Goal: Task Accomplishment & Management: Use online tool/utility

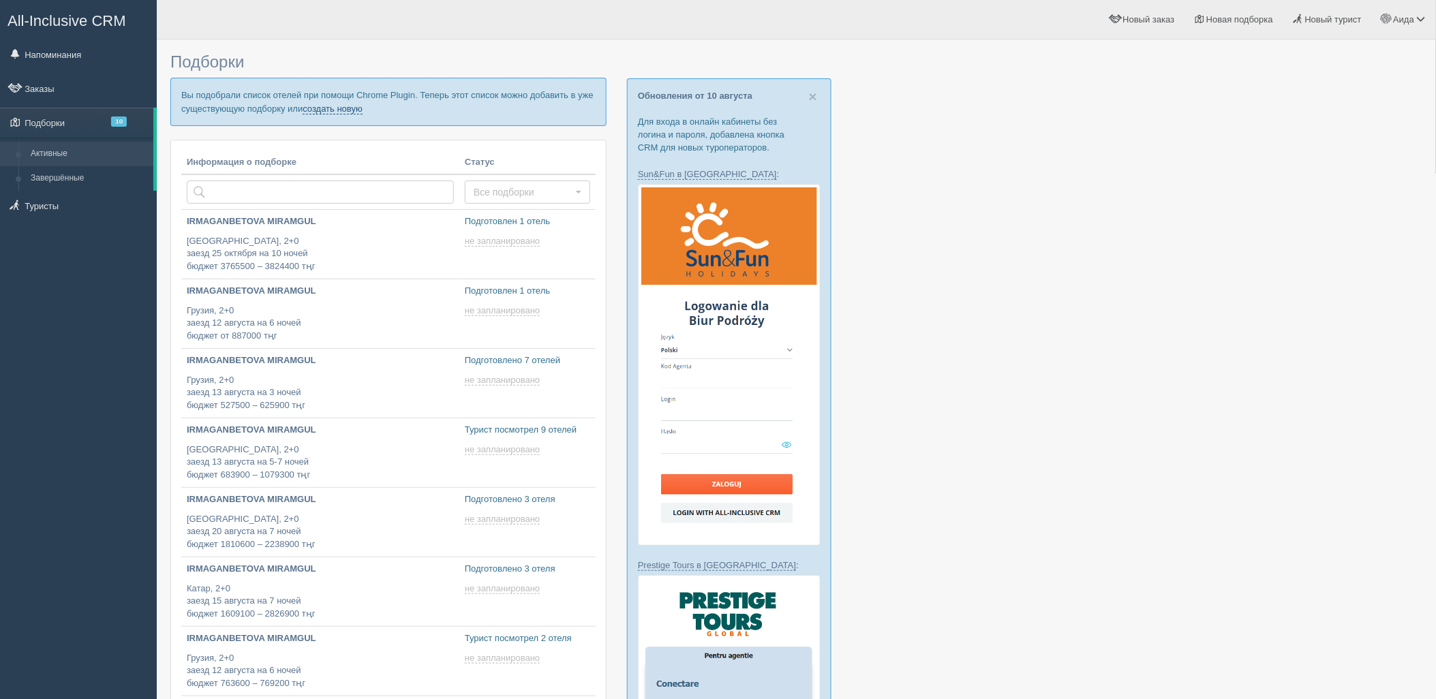
click at [314, 109] on link "создать новую" at bounding box center [333, 109] width 60 height 11
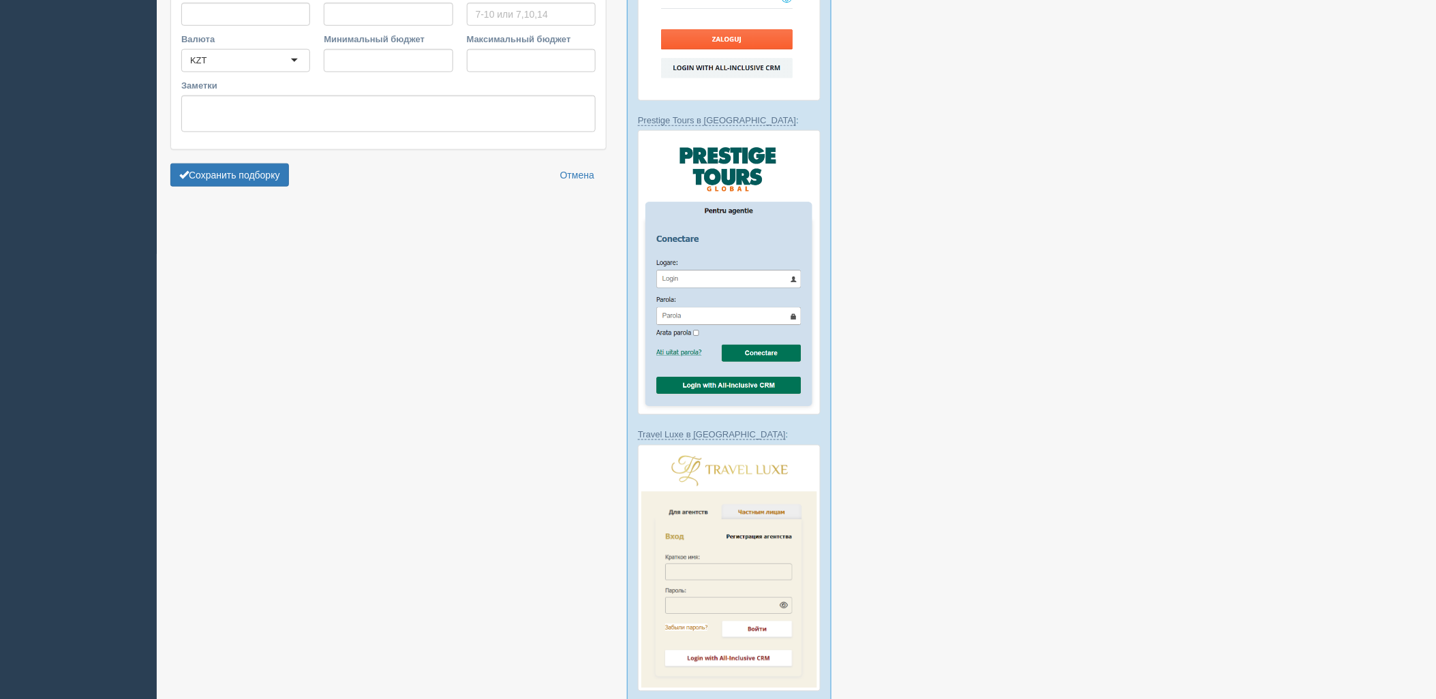
type input "7"
type input "602200"
type input "1265500"
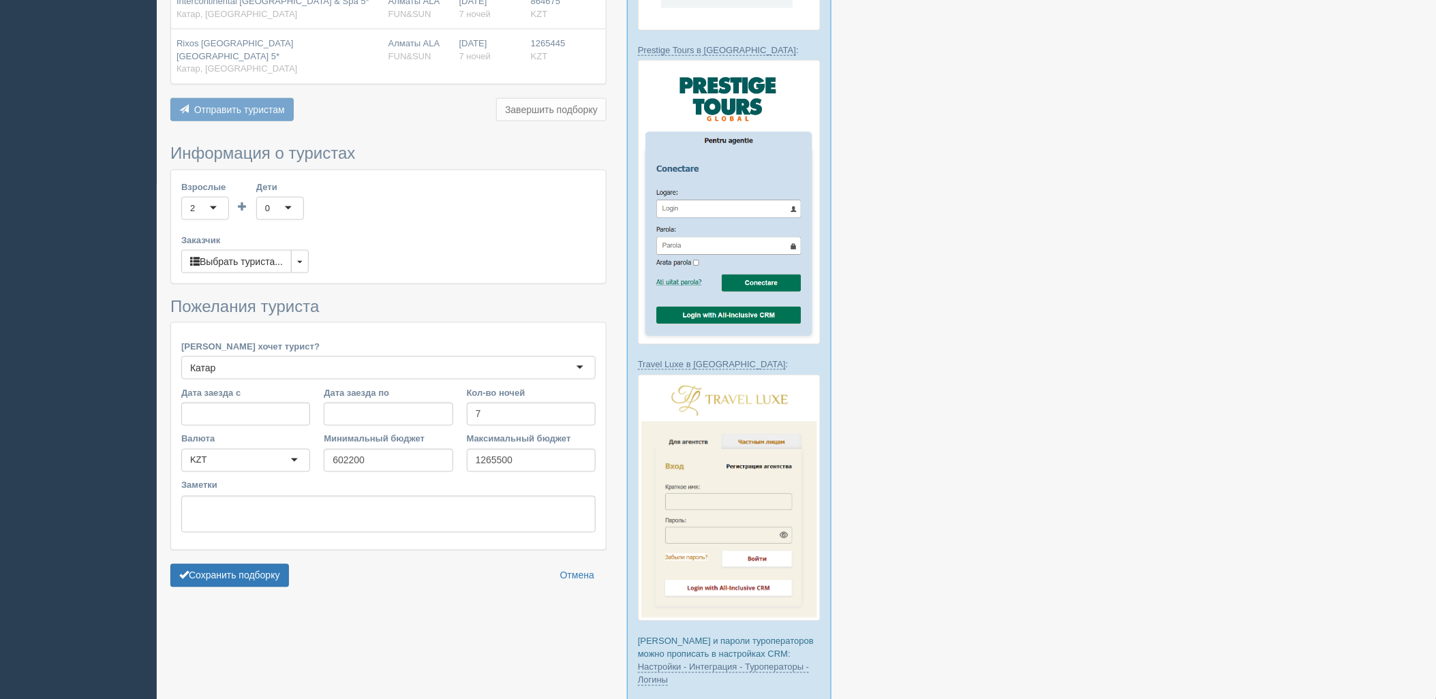
scroll to position [591, 0]
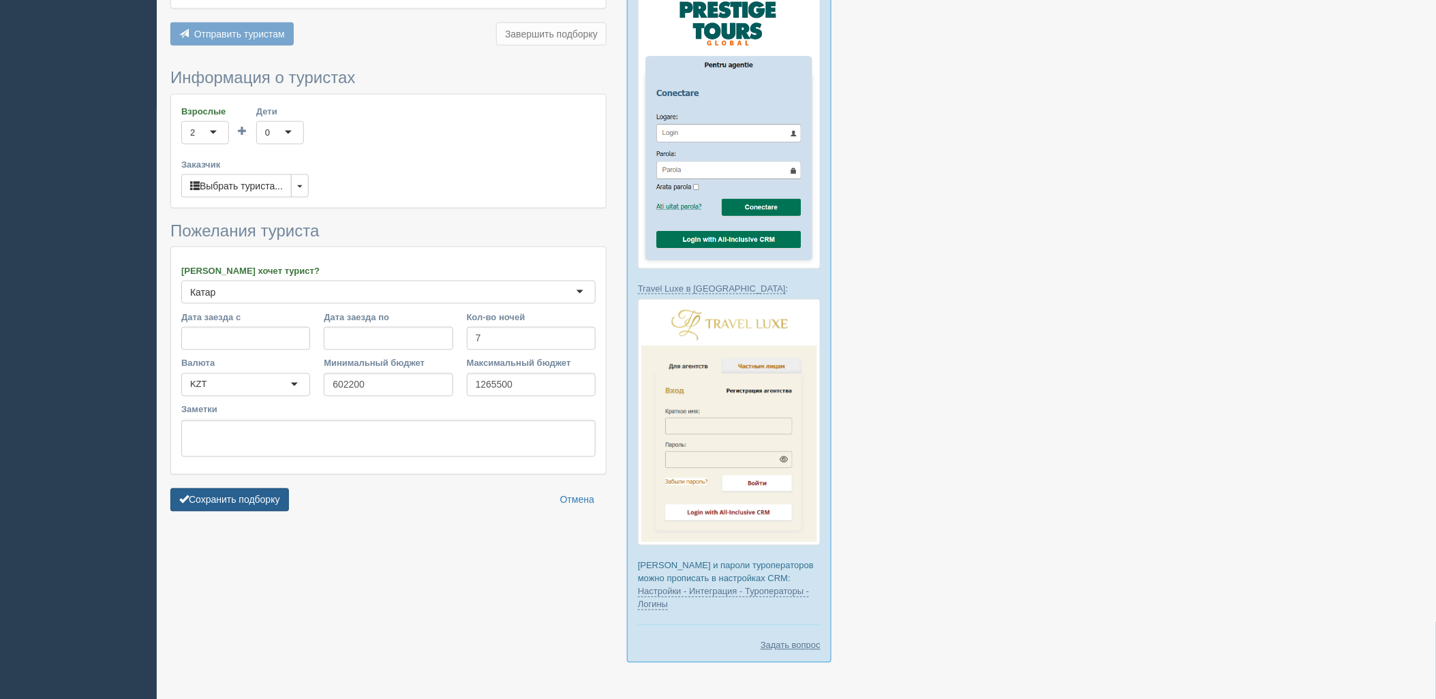
drag, startPoint x: 223, startPoint y: 483, endPoint x: 229, endPoint y: 478, distance: 7.4
click at [224, 489] on button "Сохранить подборку" at bounding box center [229, 500] width 119 height 23
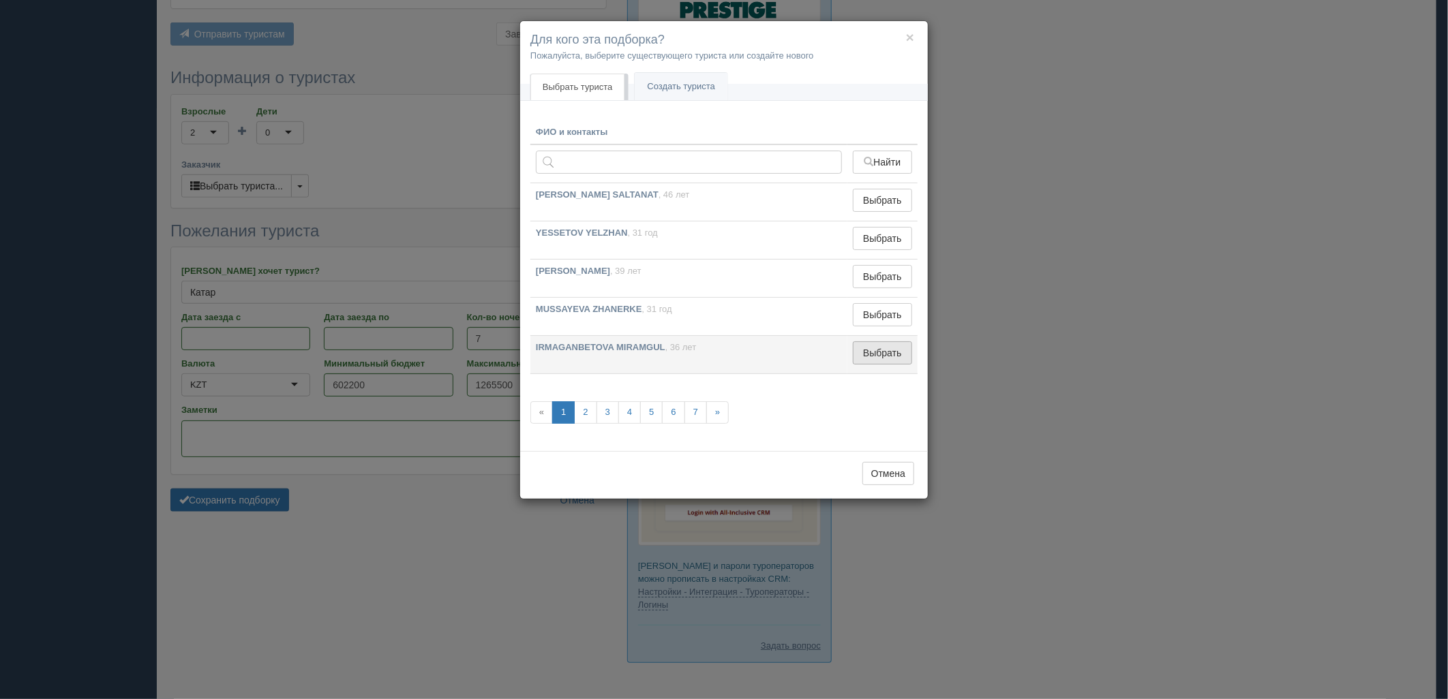
click at [877, 353] on button "Выбрать" at bounding box center [882, 352] width 59 height 23
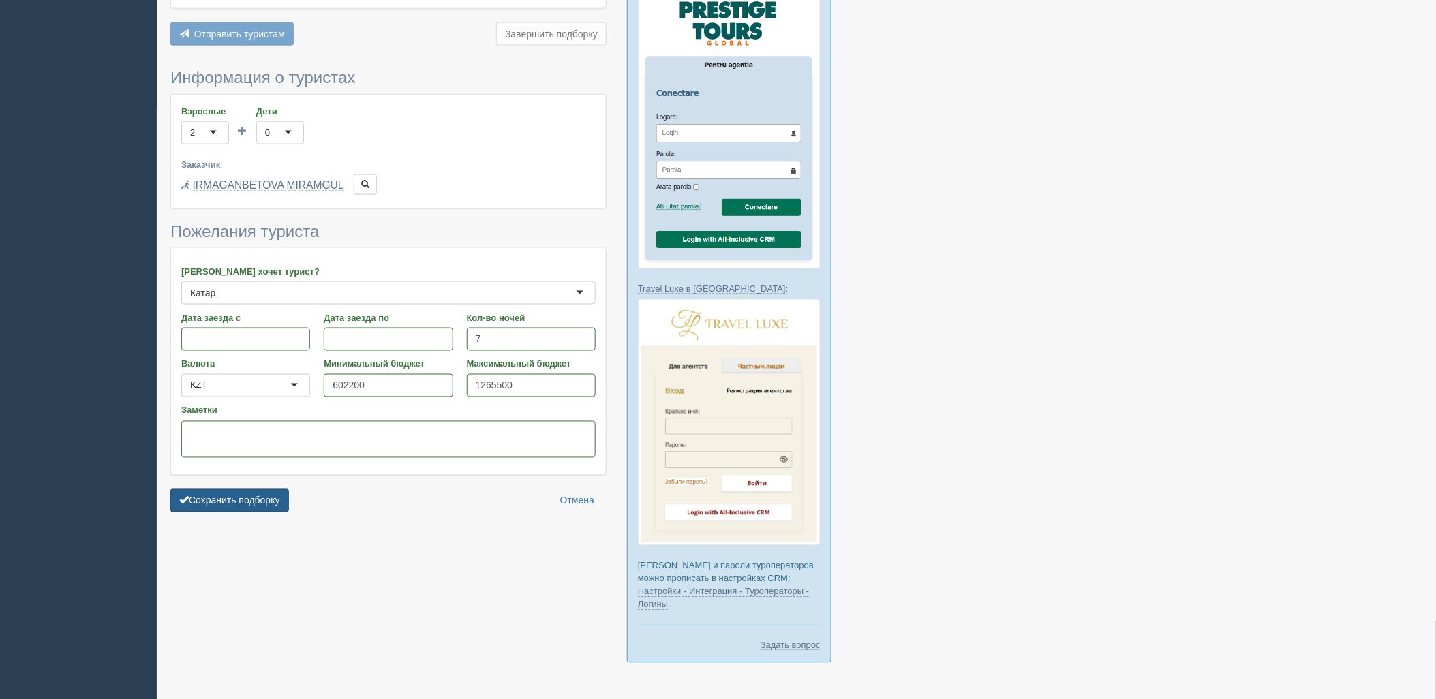
click at [269, 489] on button "Сохранить подборку" at bounding box center [229, 500] width 119 height 23
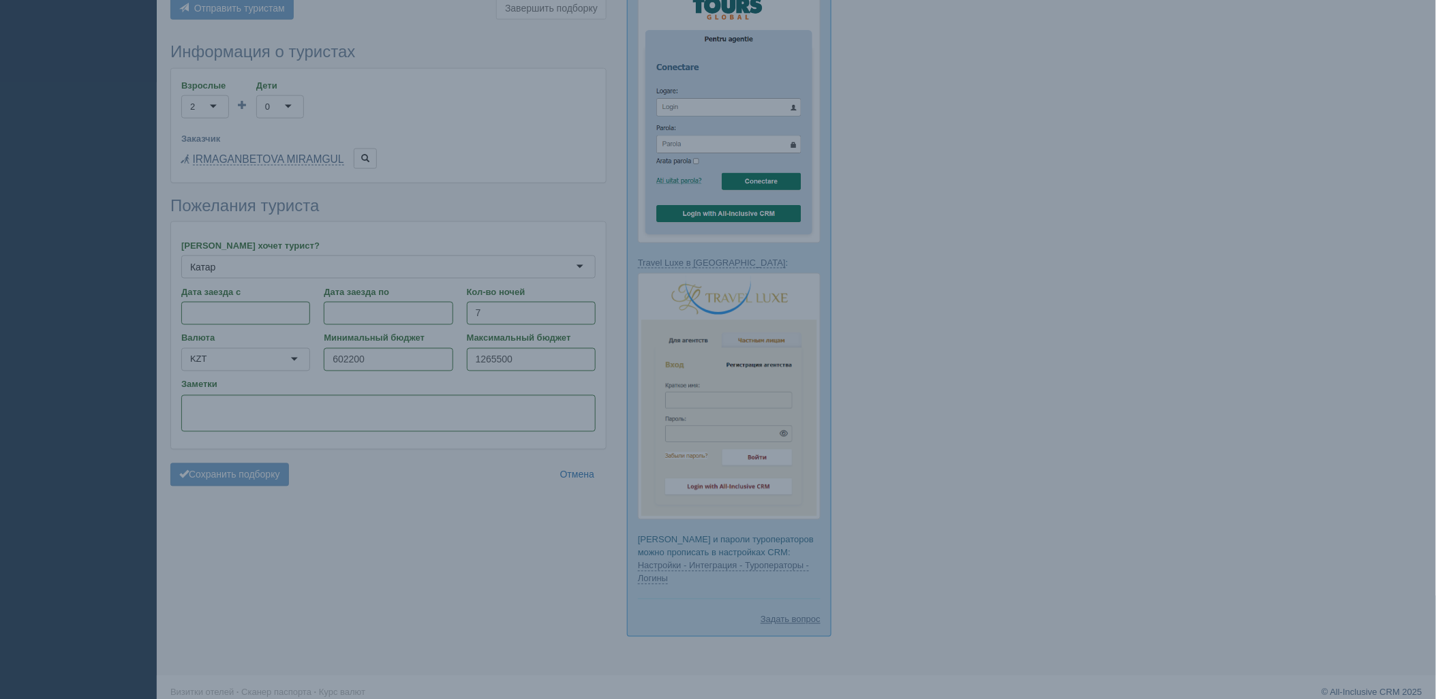
scroll to position [629, 0]
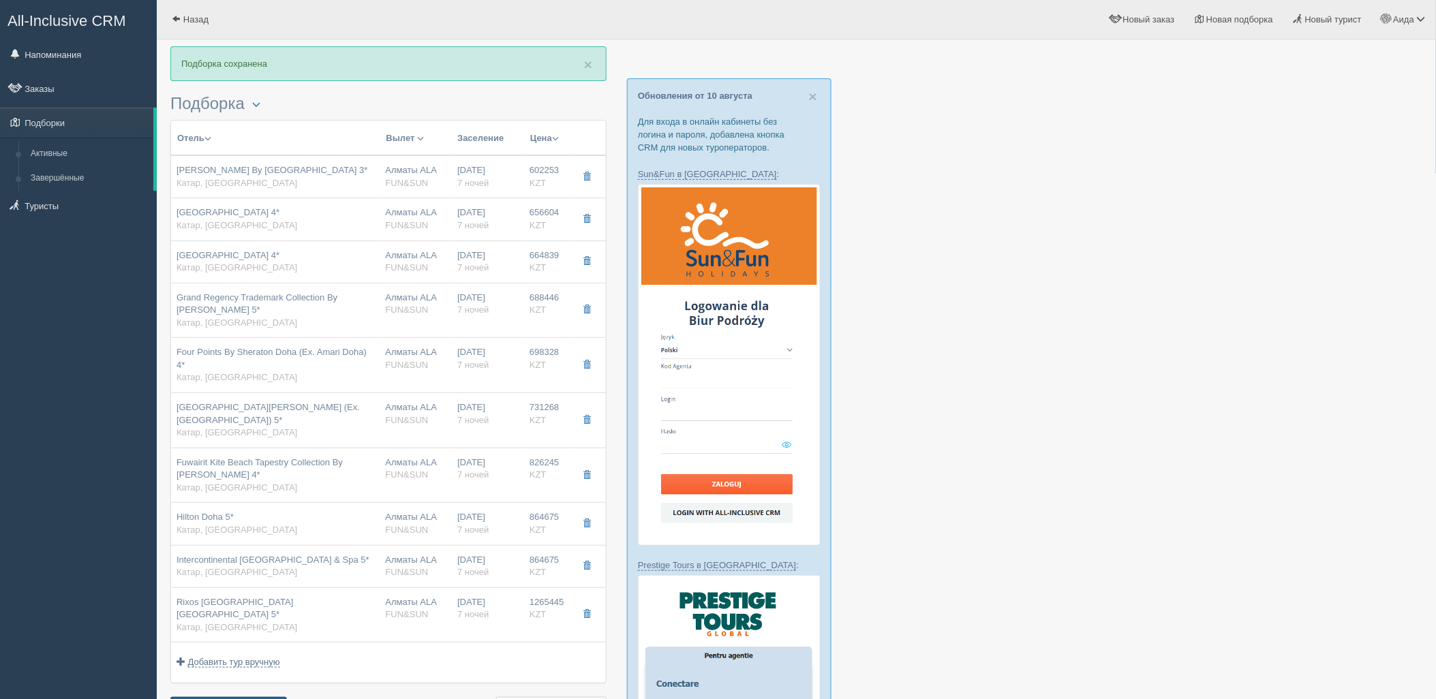
click at [273, 697] on button "Отправить туристу Отправить" at bounding box center [228, 708] width 117 height 23
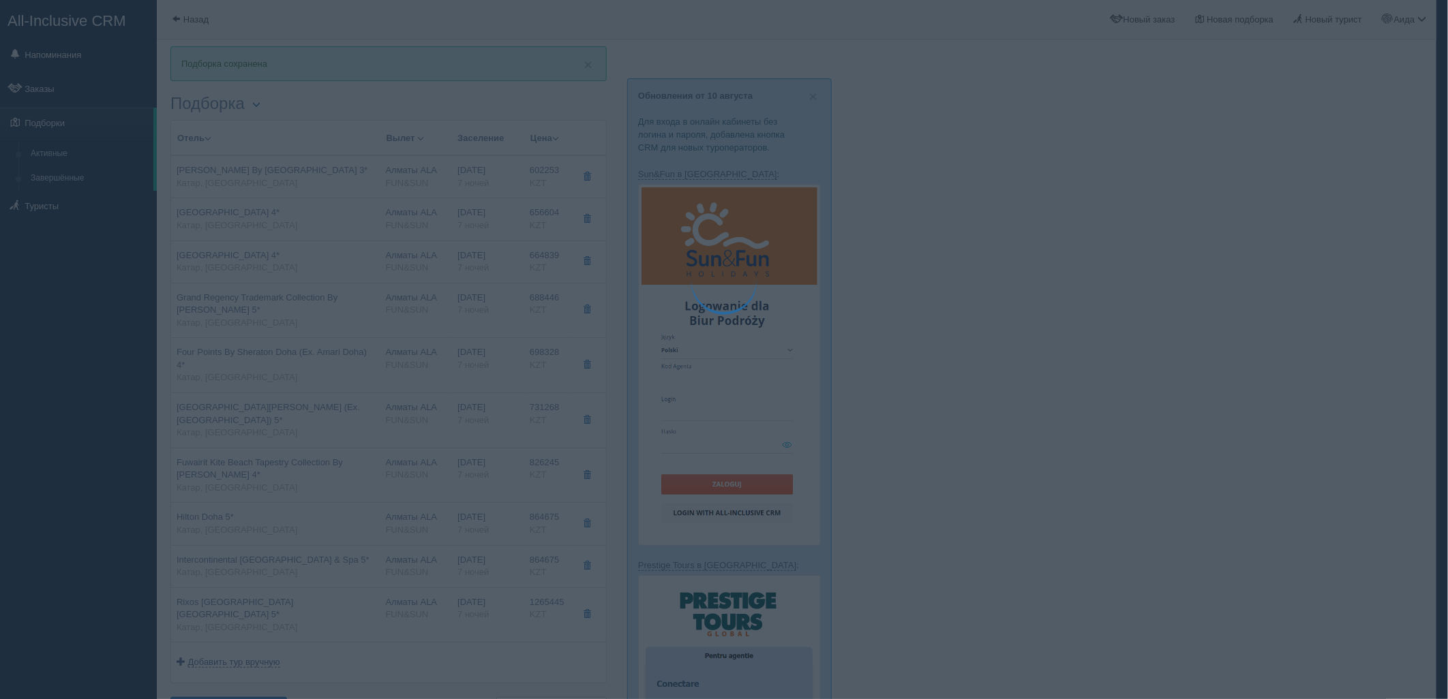
type textarea "🌞 Добрый день! Предлагаем Вам рассмотреть следующие варианты: 🌎 Катар, Доха 🏩 О…"
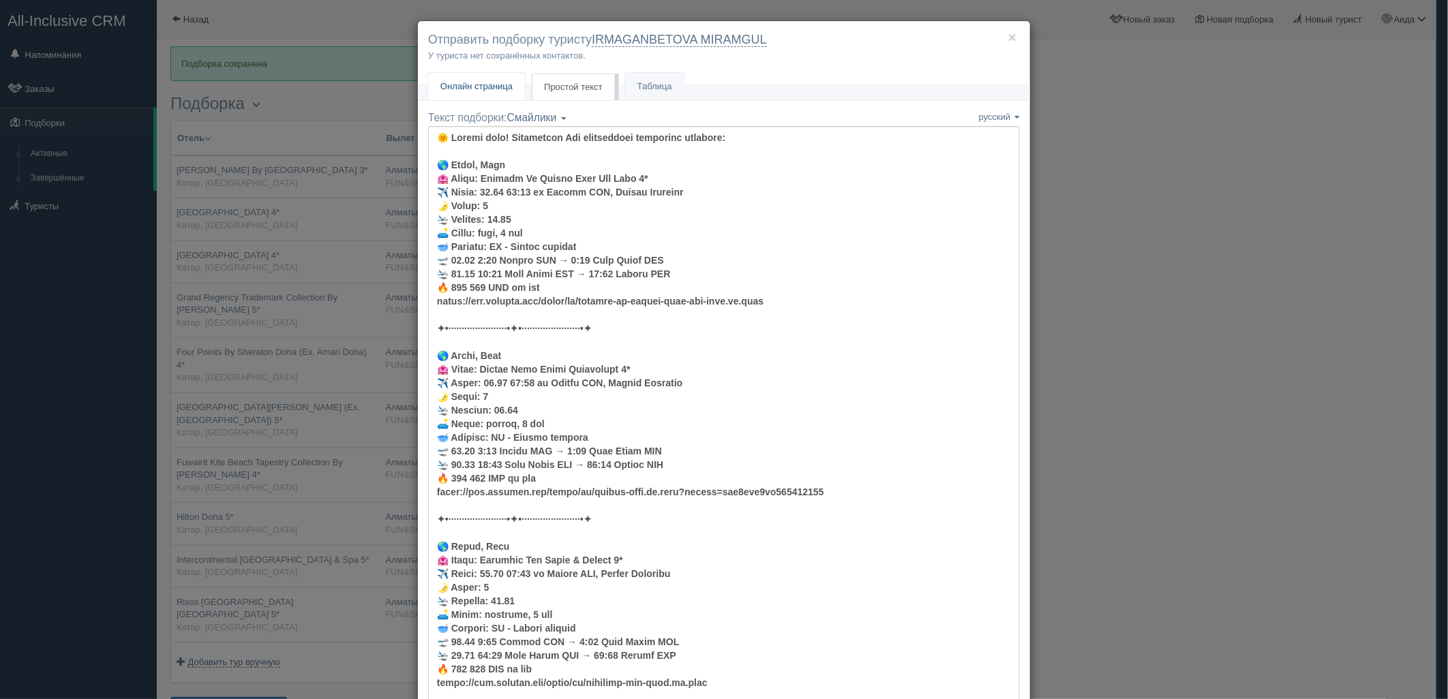
click at [487, 80] on link "Онлайн страница Онлайн" at bounding box center [476, 87] width 97 height 28
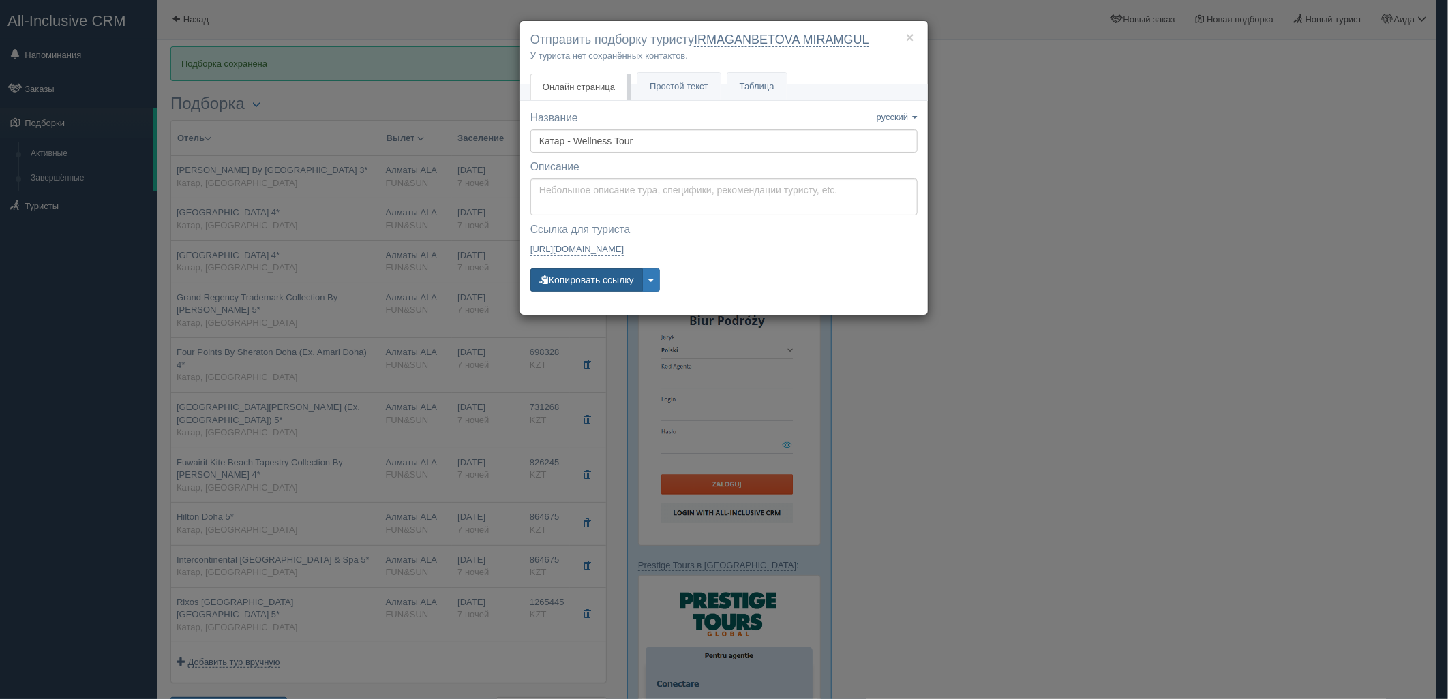
click at [571, 278] on button "Копировать ссылку" at bounding box center [586, 280] width 112 height 23
click at [1127, 208] on div "× Отправить подборку туристу IRMAGANBETOVA MIRAMGUL У туриста нет сохранённых к…" at bounding box center [724, 349] width 1448 height 699
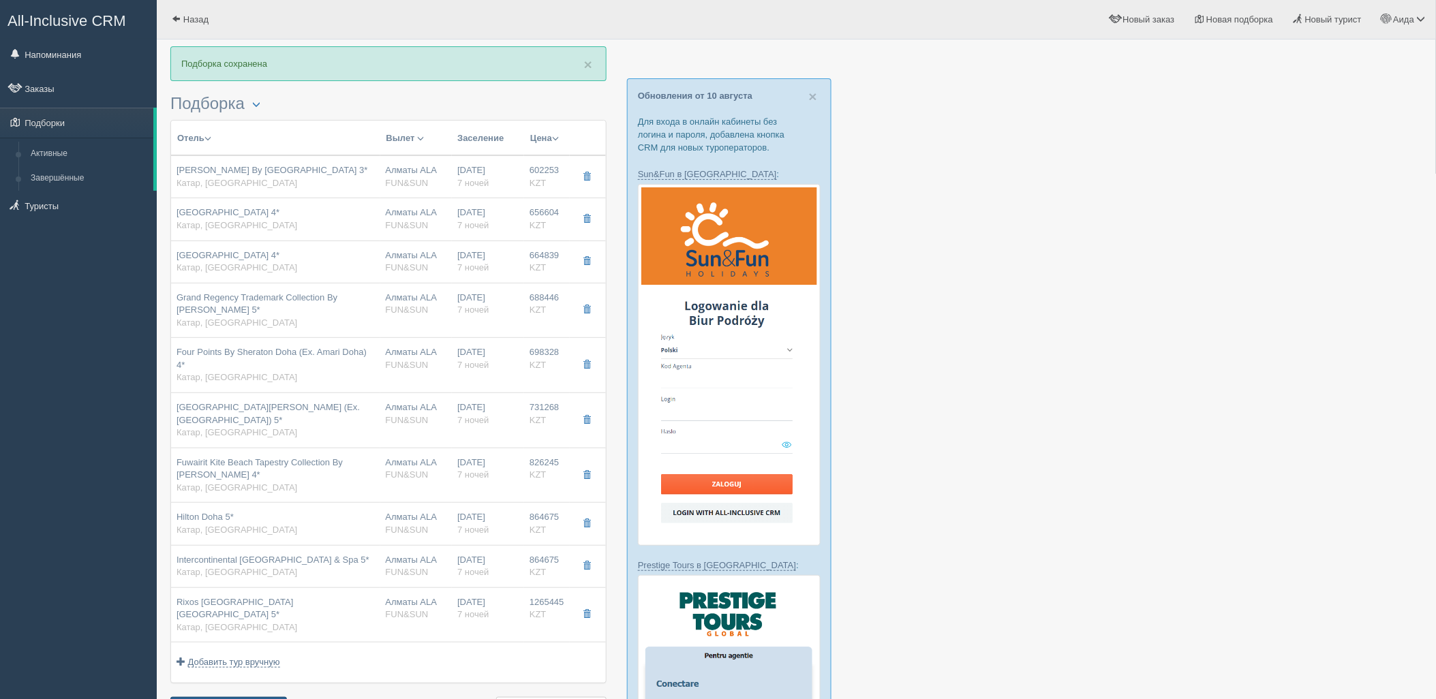
click at [269, 697] on button "Отправить туристу Отправить" at bounding box center [228, 708] width 117 height 23
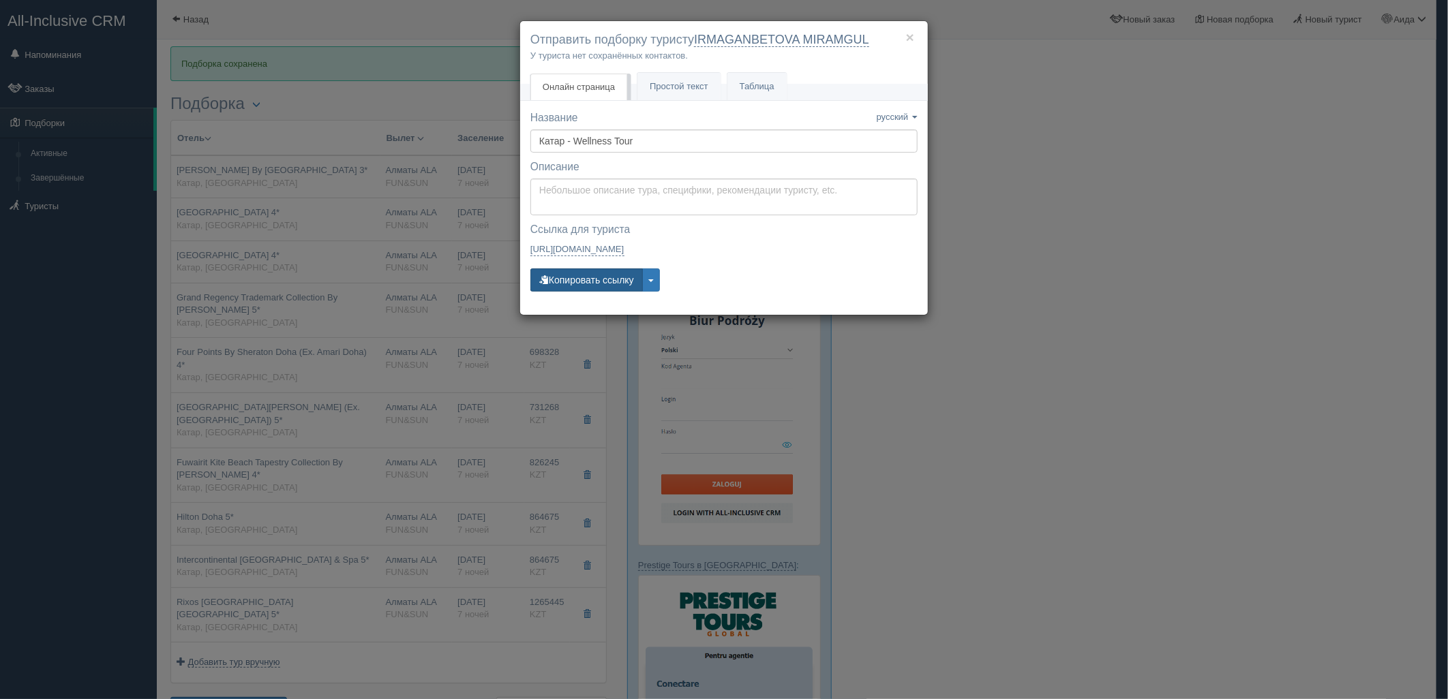
click at [592, 280] on button "Копировать ссылку" at bounding box center [586, 280] width 112 height 23
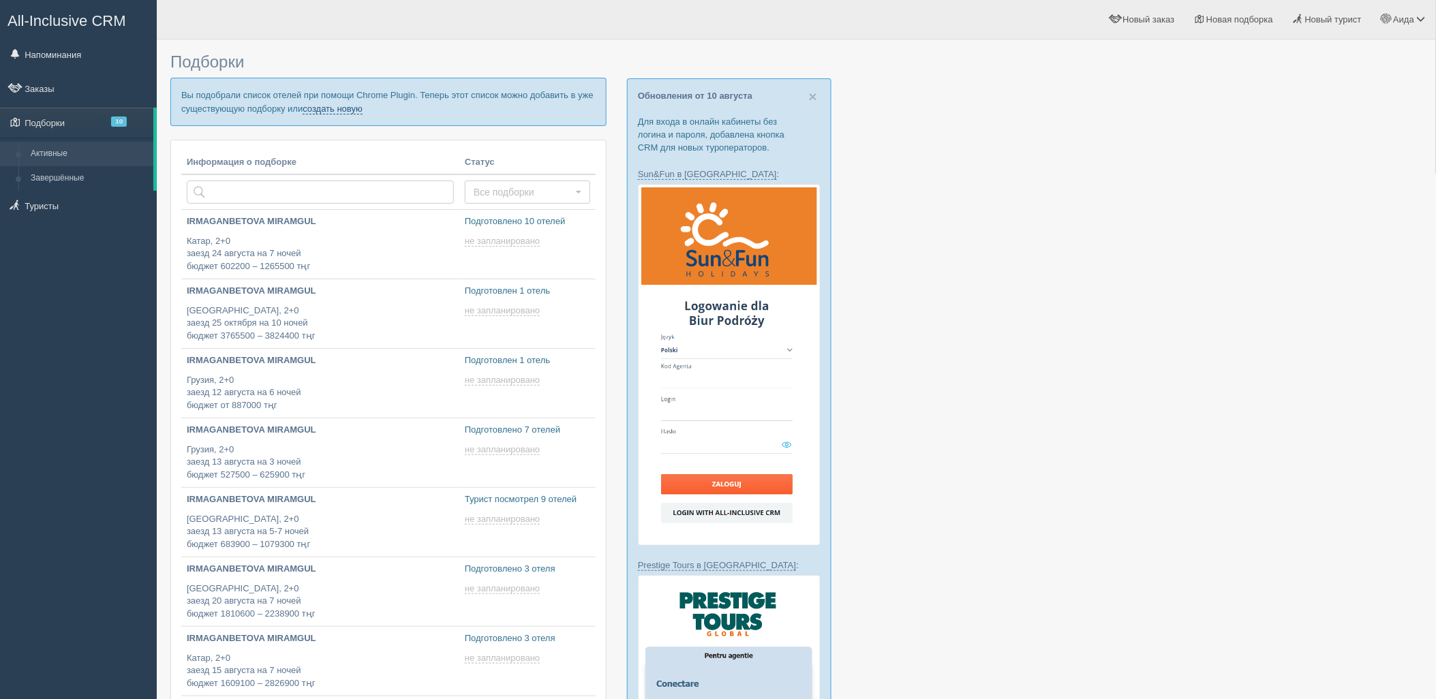
click at [337, 111] on link "создать новую" at bounding box center [333, 109] width 60 height 11
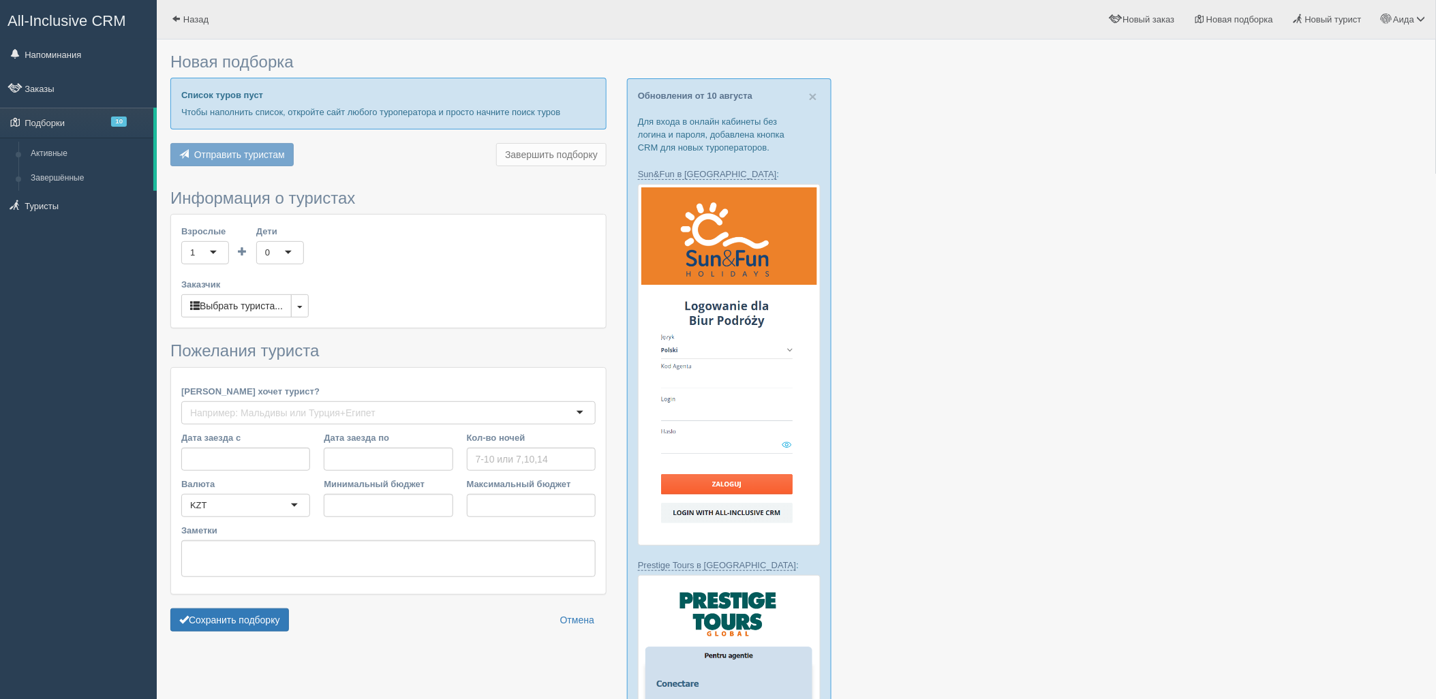
type input "6"
type input "741900"
type input "1186100"
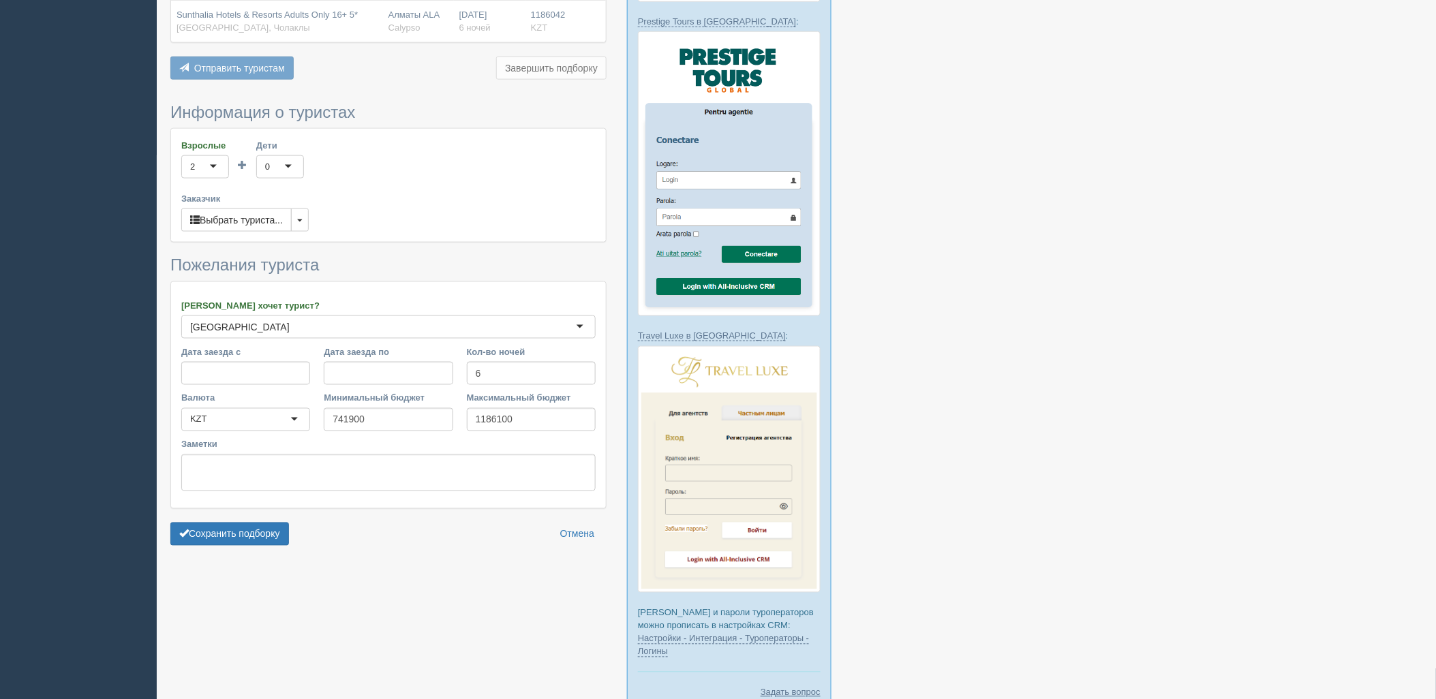
scroll to position [576, 0]
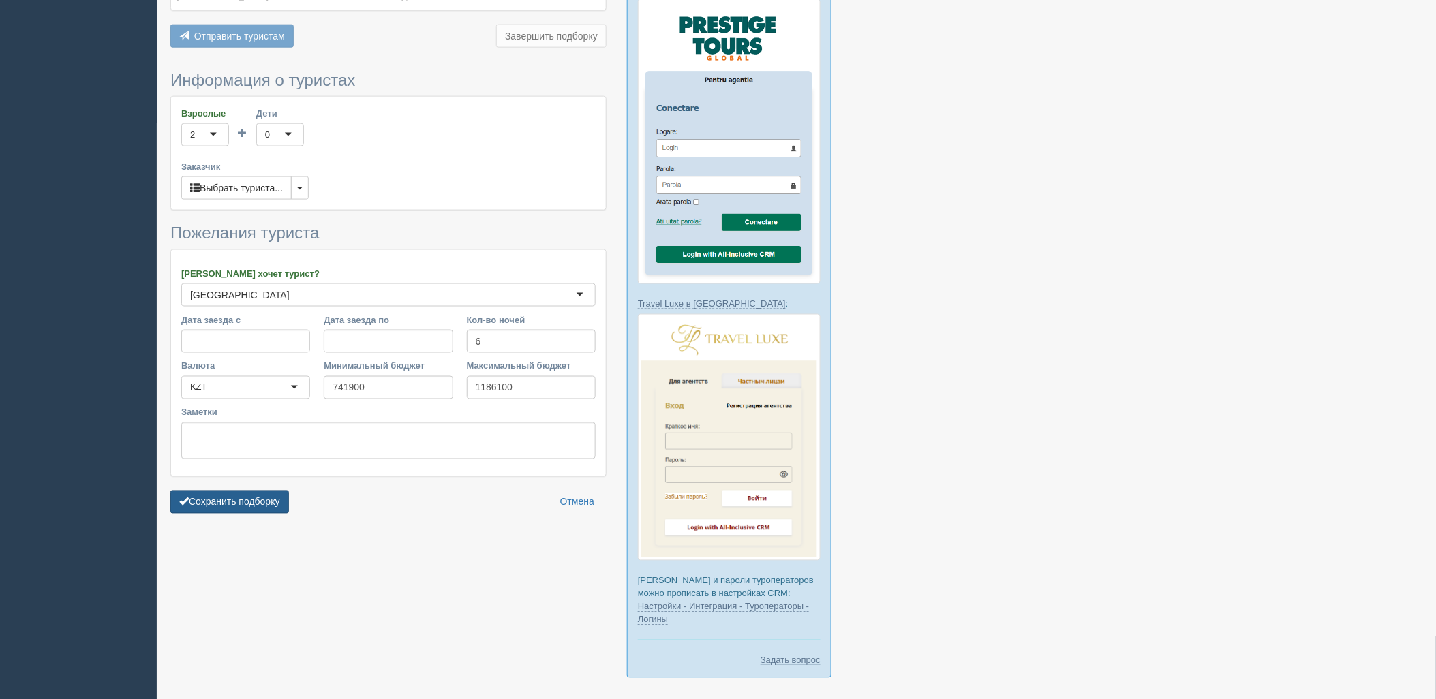
click at [229, 491] on button "Сохранить подборку" at bounding box center [229, 502] width 119 height 23
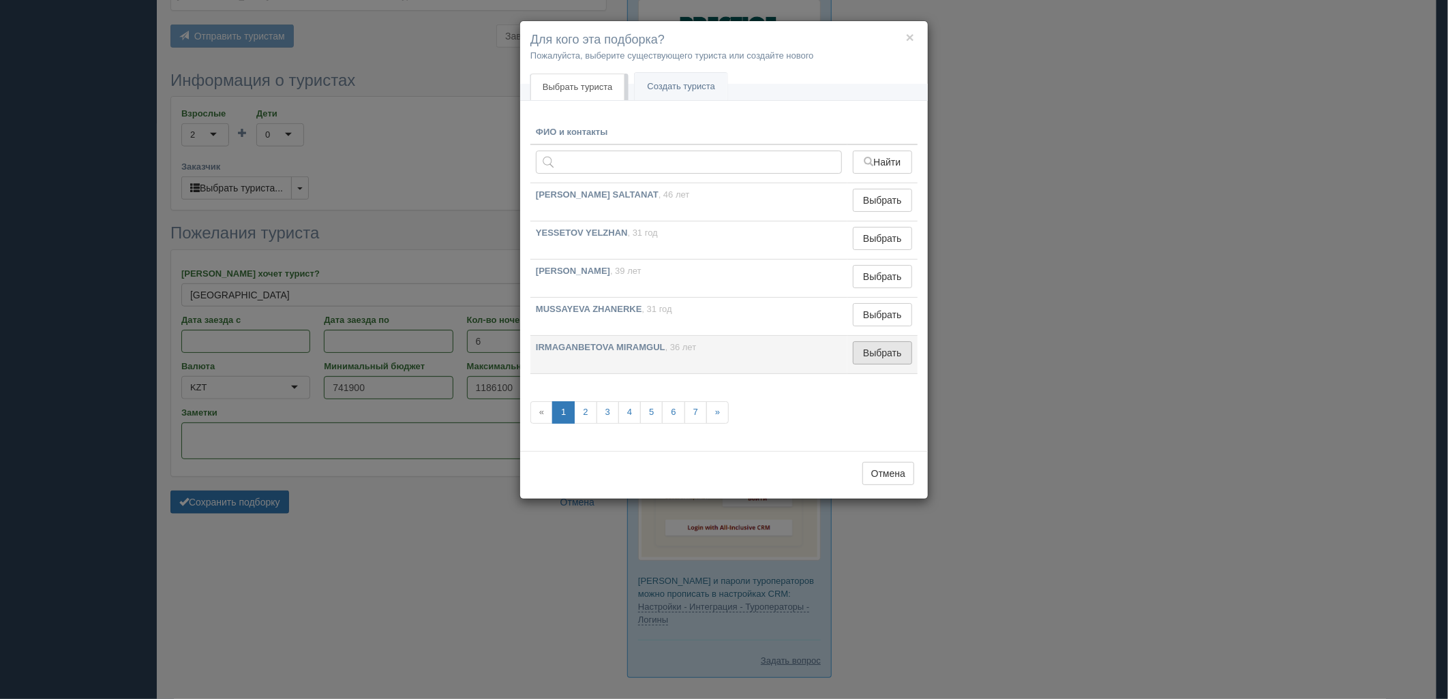
click at [900, 349] on button "Выбрать" at bounding box center [882, 352] width 59 height 23
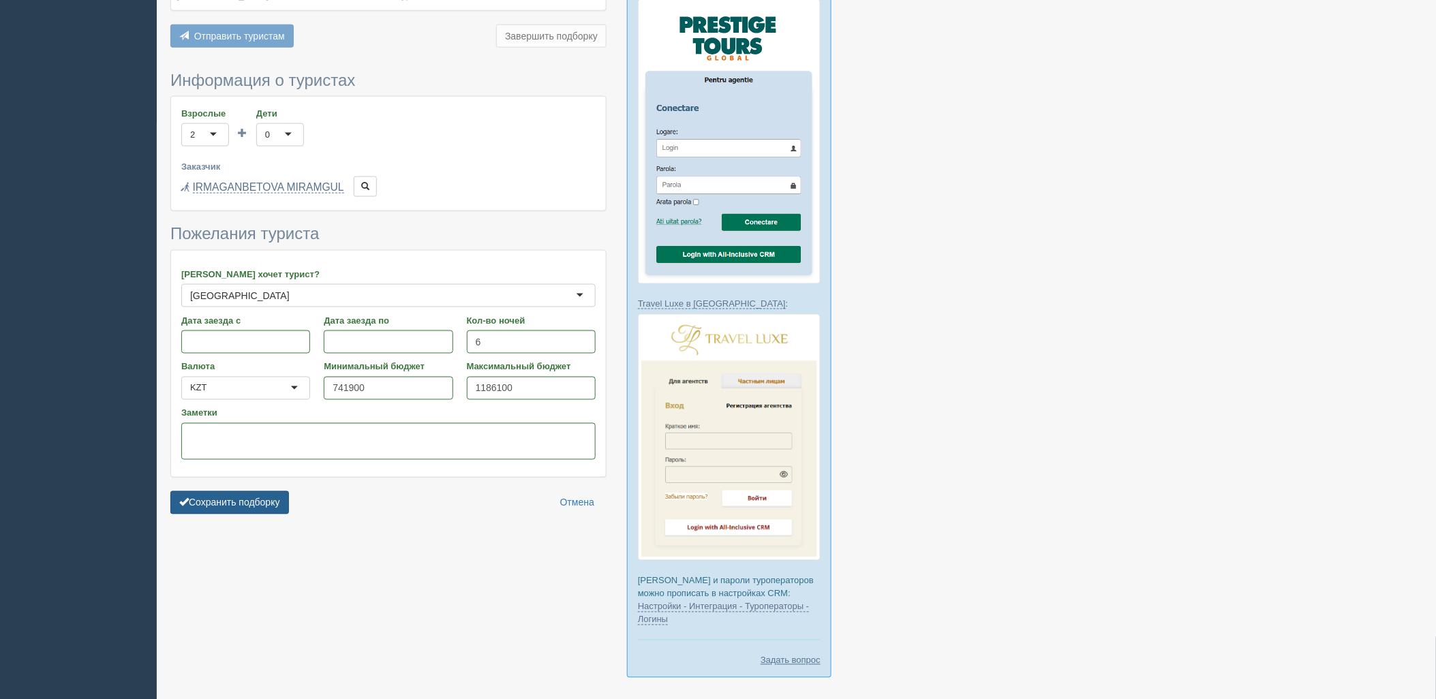
click at [252, 491] on button "Сохранить подборку" at bounding box center [229, 502] width 119 height 23
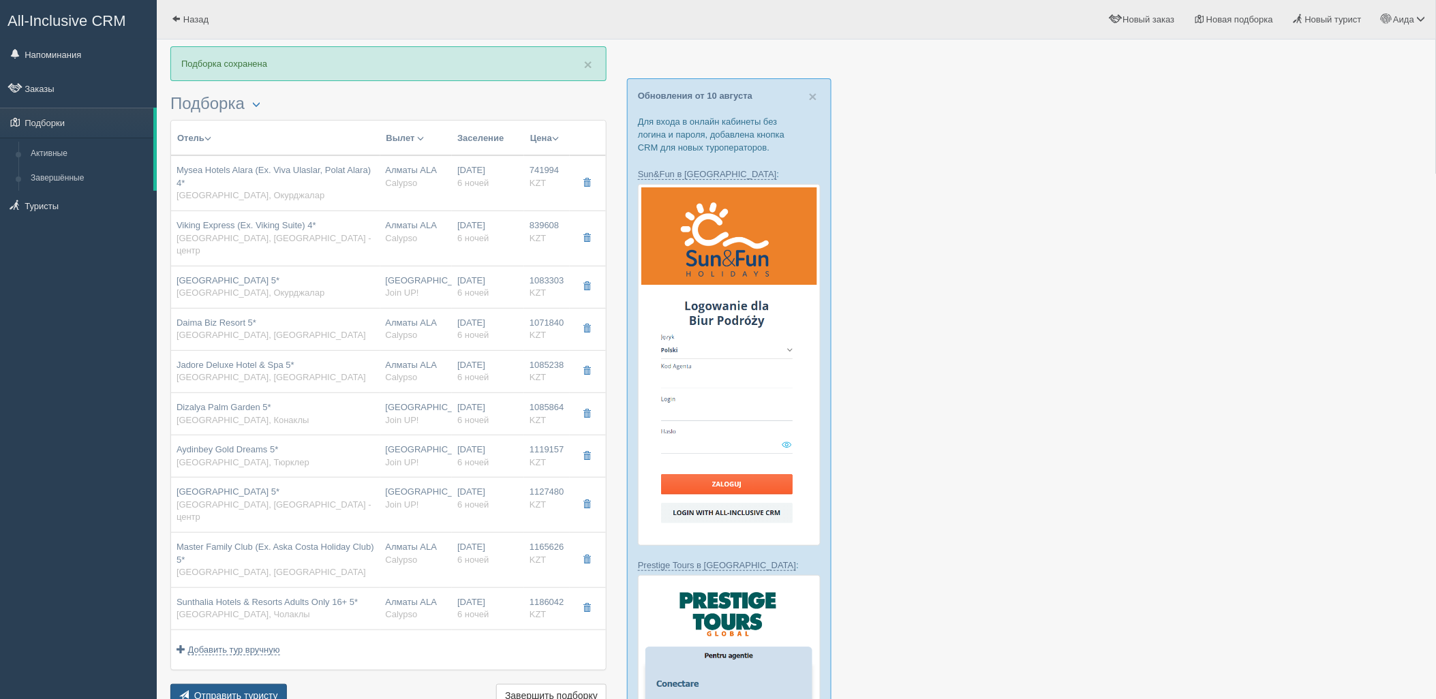
click at [266, 684] on button "Отправить туристу Отправить" at bounding box center [228, 695] width 117 height 23
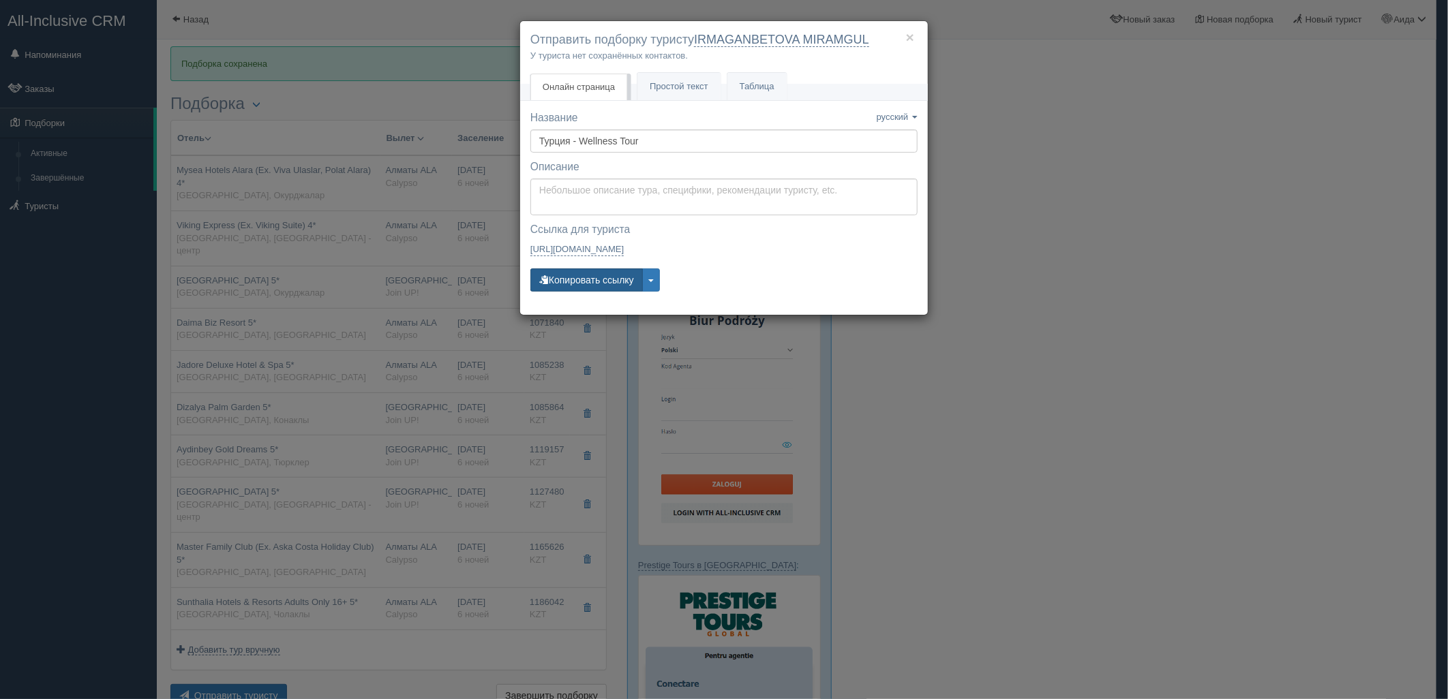
click at [584, 285] on button "Копировать ссылку" at bounding box center [586, 280] width 112 height 23
click at [569, 271] on button "Копировать ссылку" at bounding box center [586, 280] width 112 height 23
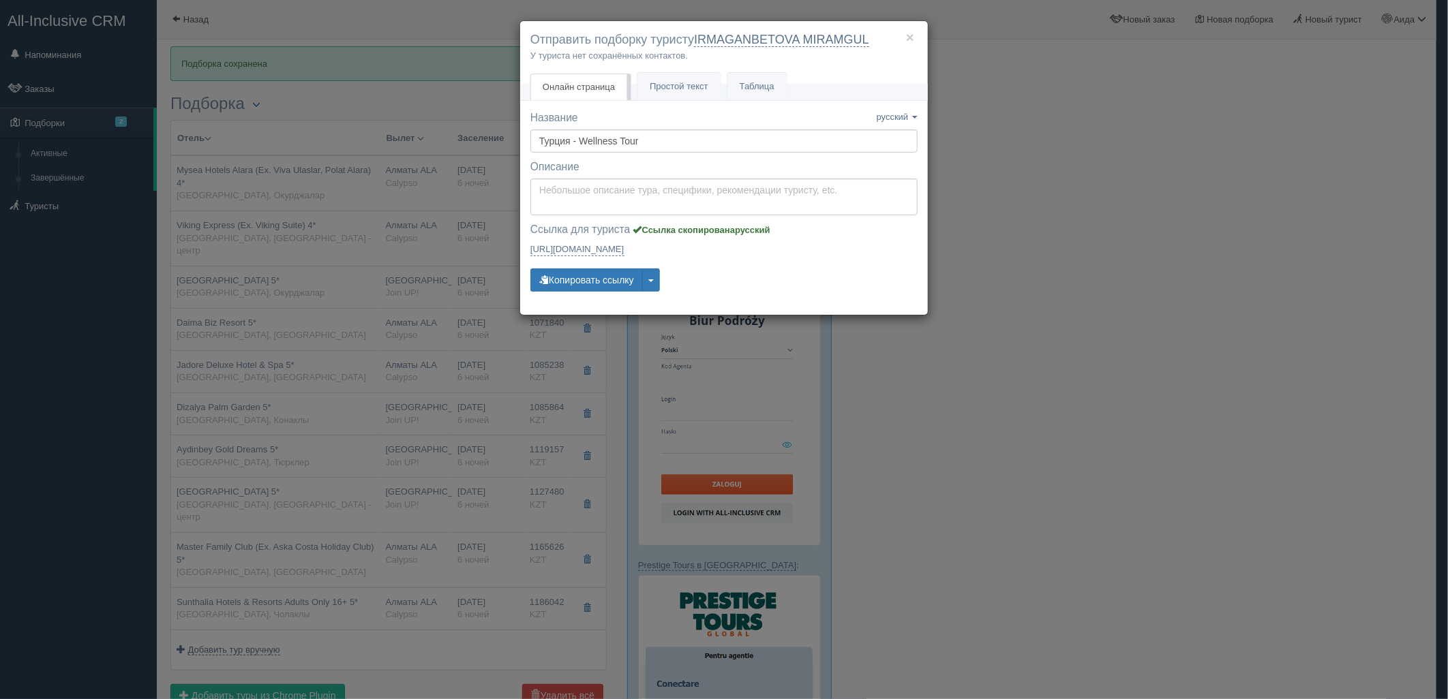
click at [1187, 303] on div "× Отправить подборку туристу IRMAGANBETOVA MIRAMGUL У туриста нет сохранённых к…" at bounding box center [724, 349] width 1448 height 699
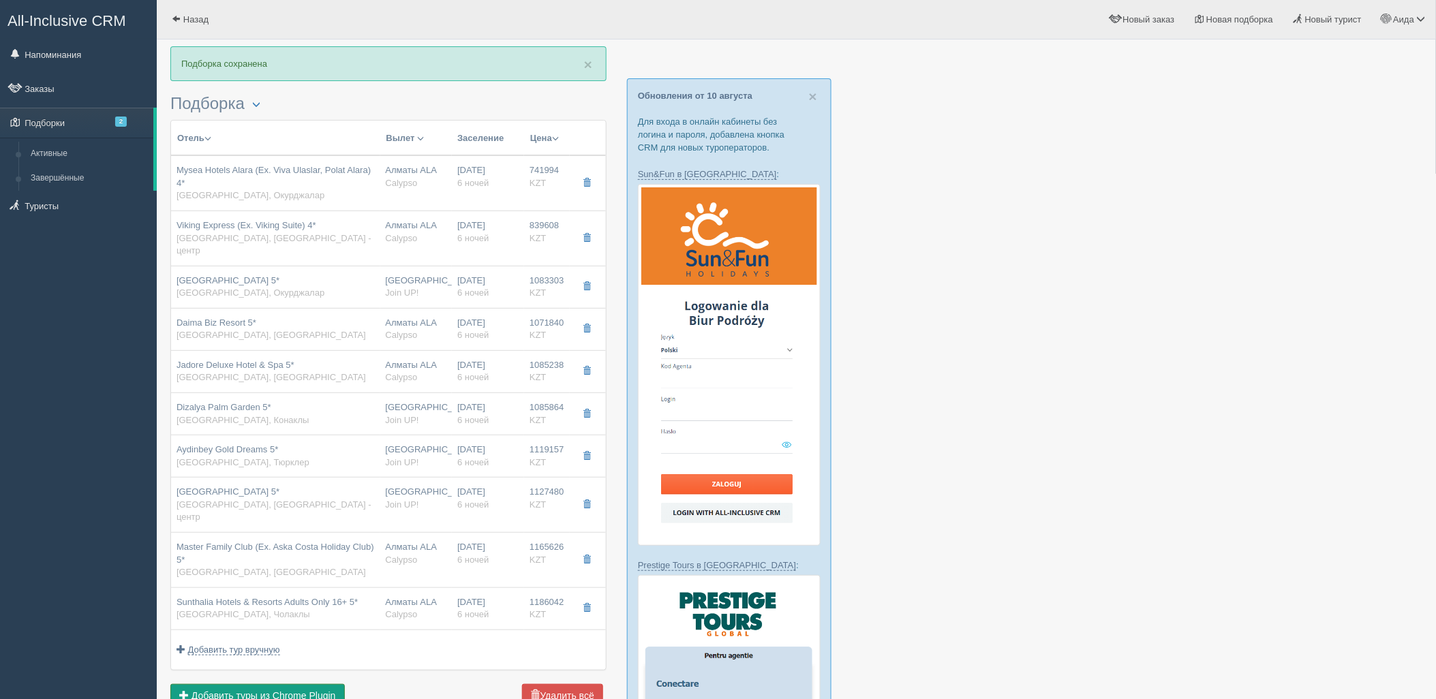
click at [310, 690] on span "Добавить туры из Chrome Plugin" at bounding box center [264, 695] width 144 height 11
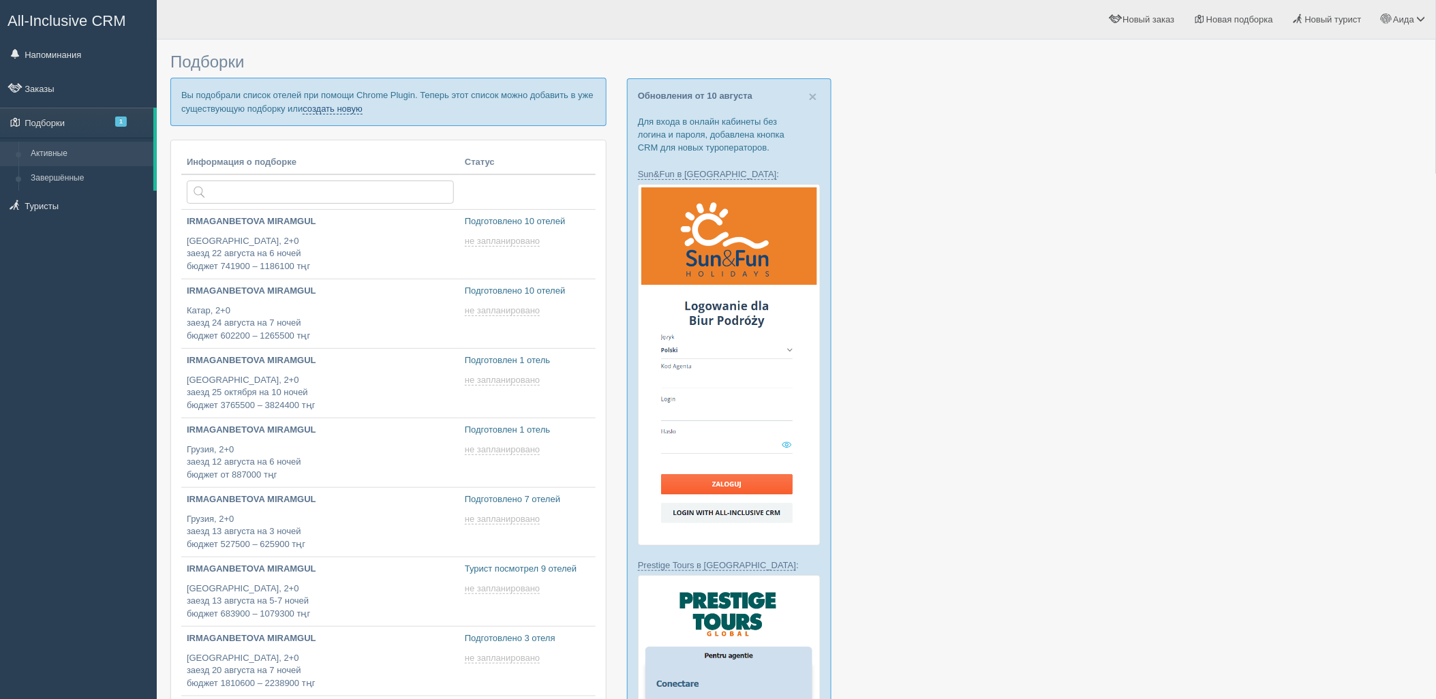
click at [316, 107] on link "создать новую" at bounding box center [333, 109] width 60 height 11
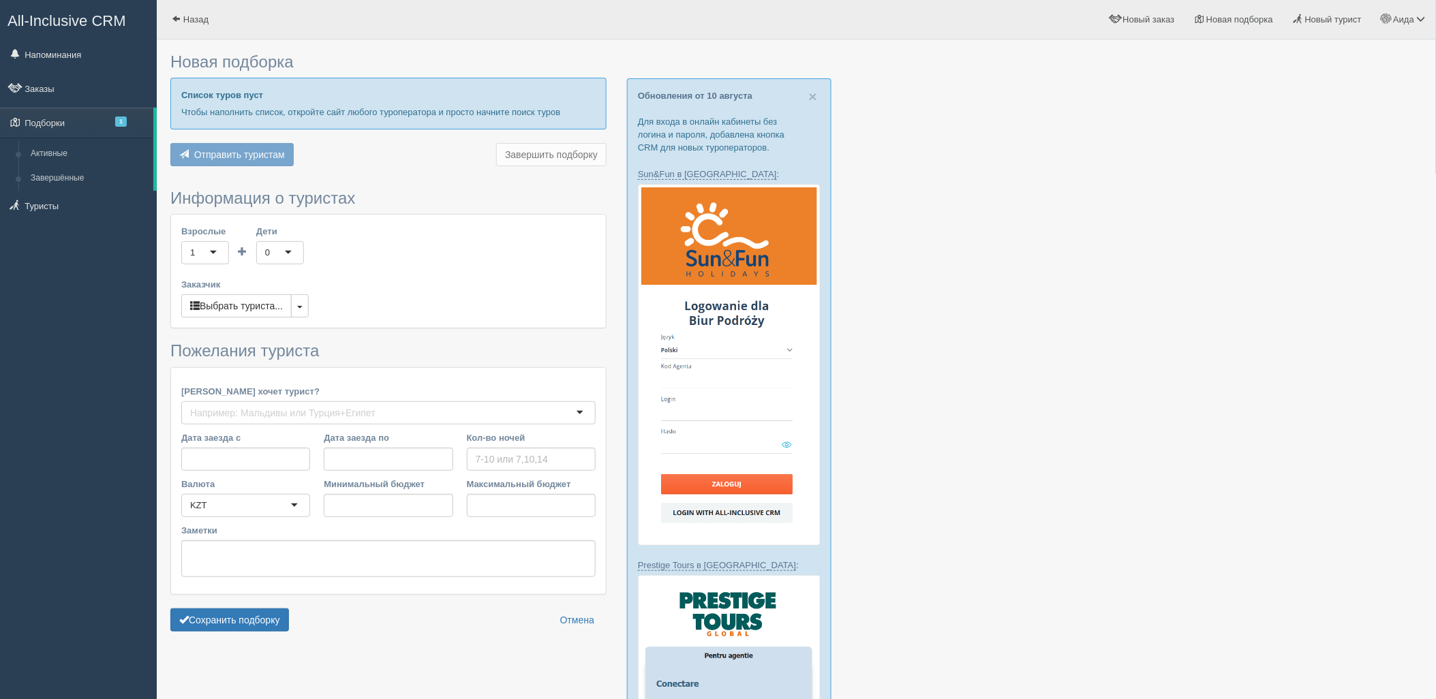
type input "5"
type input "2917300"
type input "2917400"
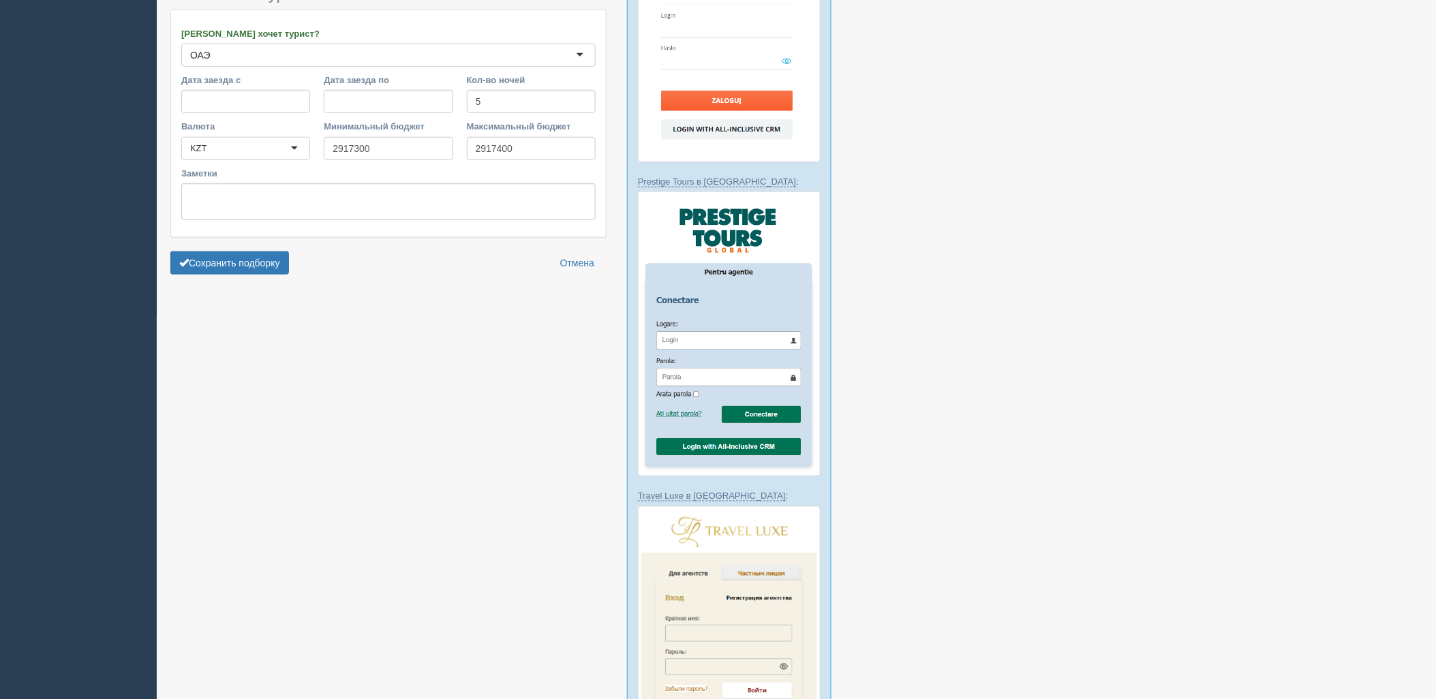
scroll to position [629, 0]
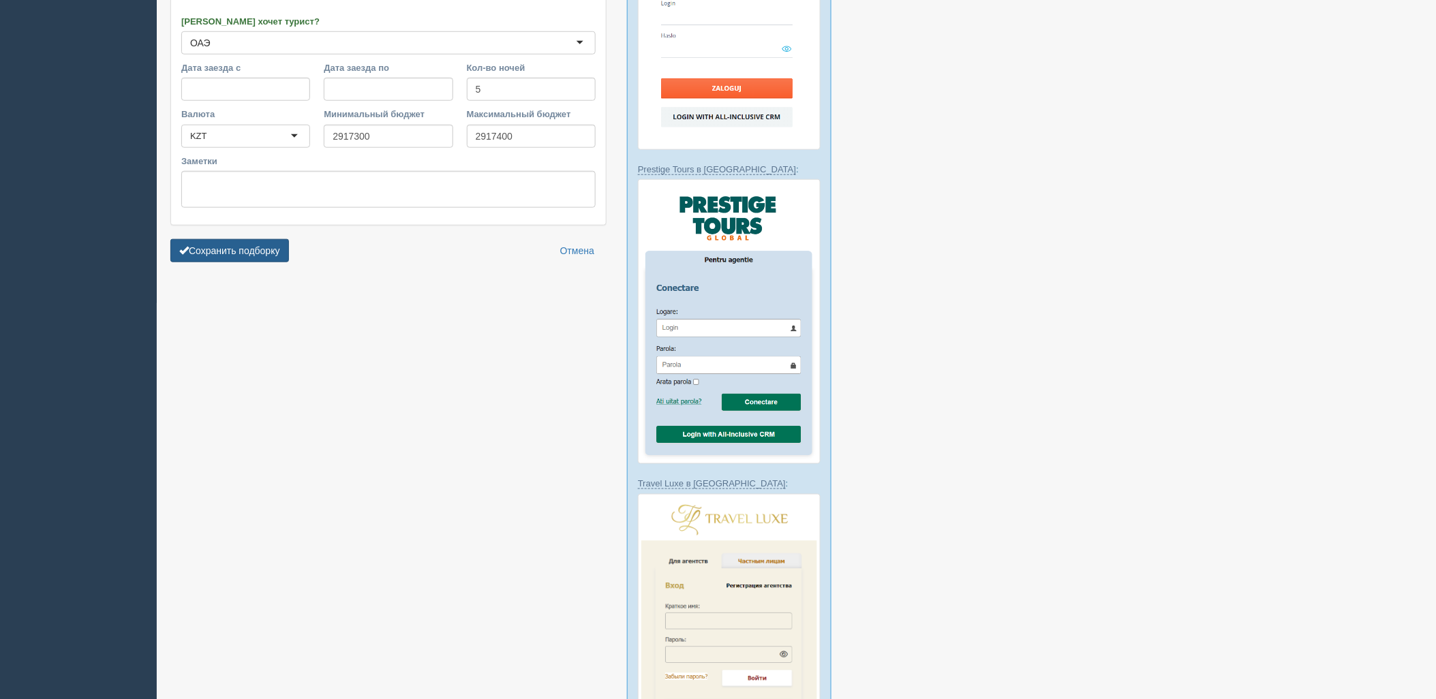
click at [230, 246] on button "Сохранить подборку" at bounding box center [229, 250] width 119 height 23
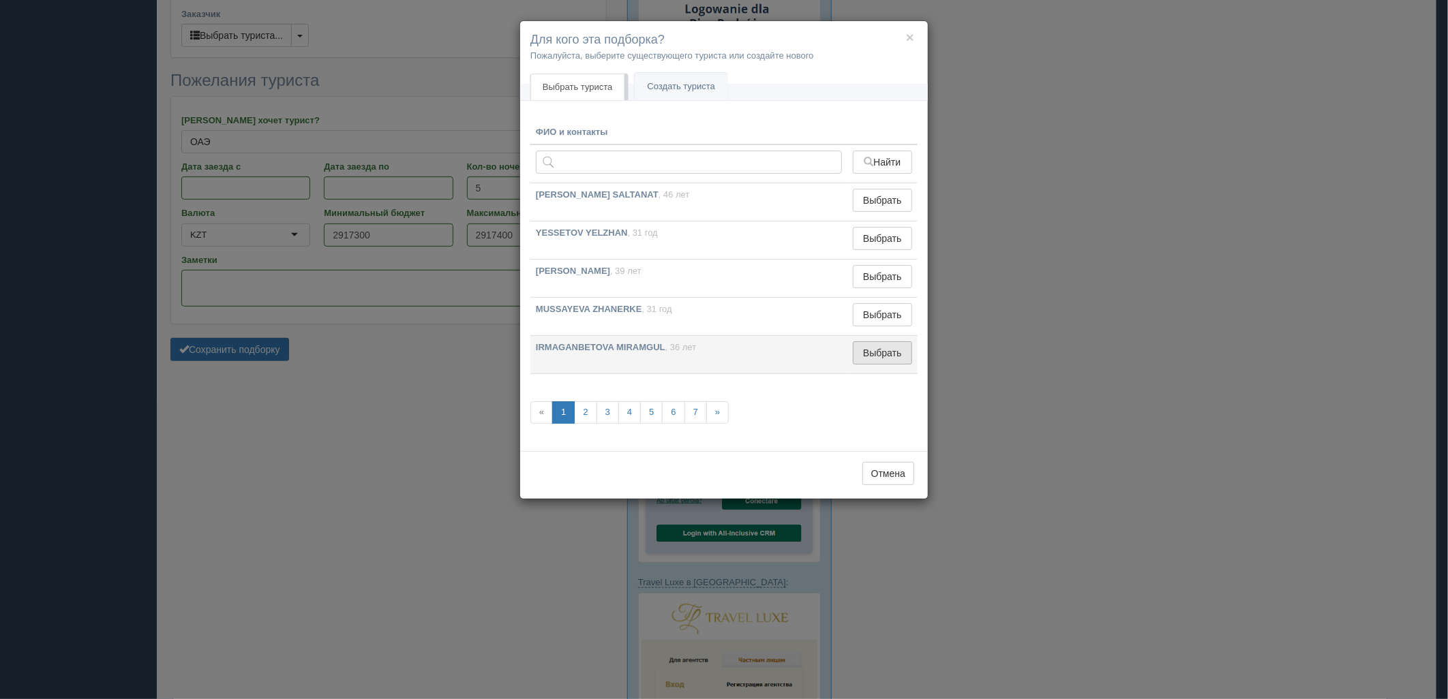
click at [882, 365] on button "Выбрать" at bounding box center [882, 352] width 59 height 23
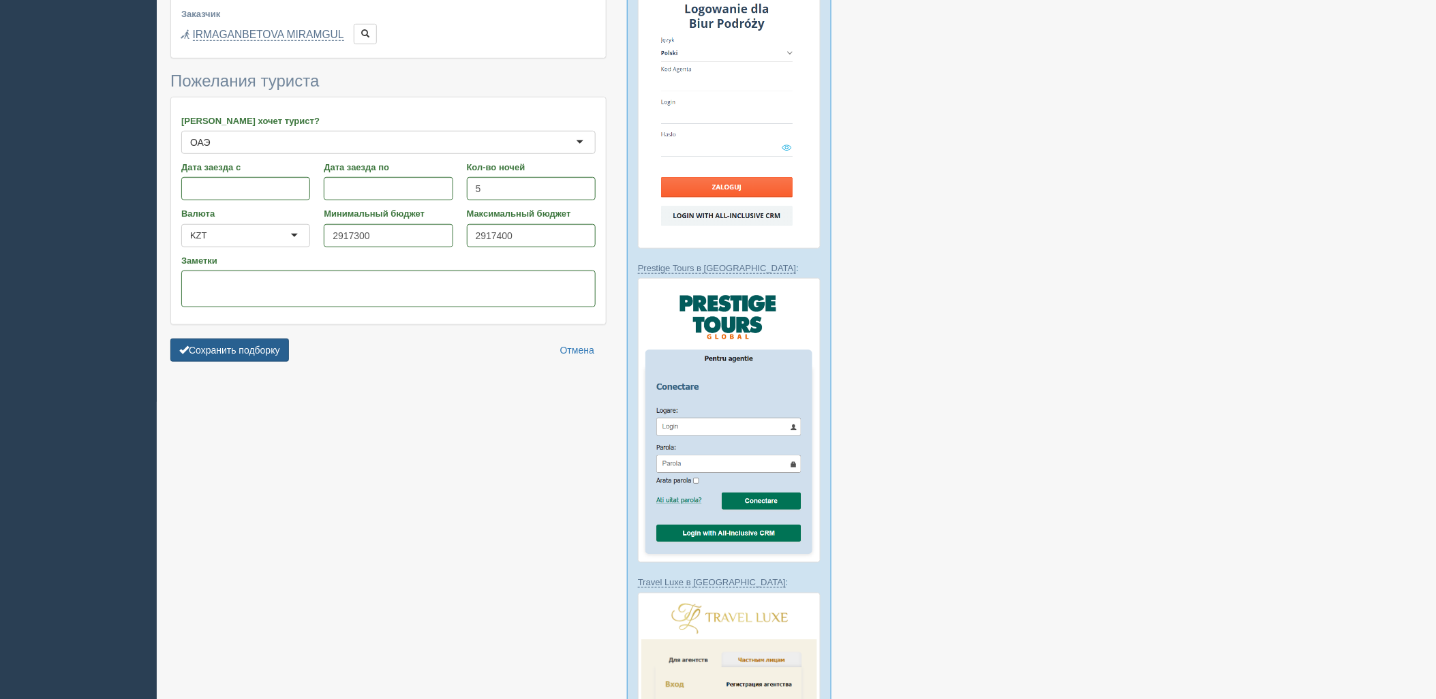
click at [271, 348] on button "Сохранить подборку" at bounding box center [229, 350] width 119 height 23
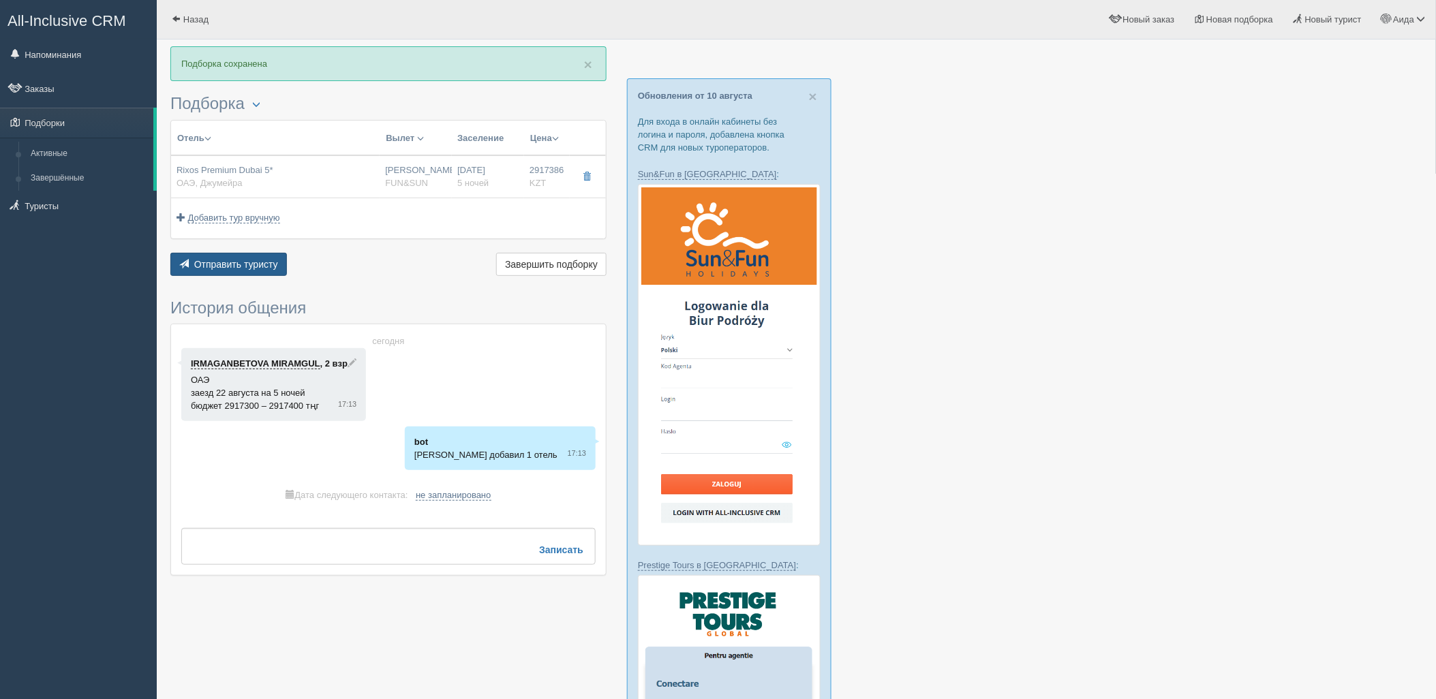
click at [215, 273] on button "Отправить туристу Отправить" at bounding box center [228, 264] width 117 height 23
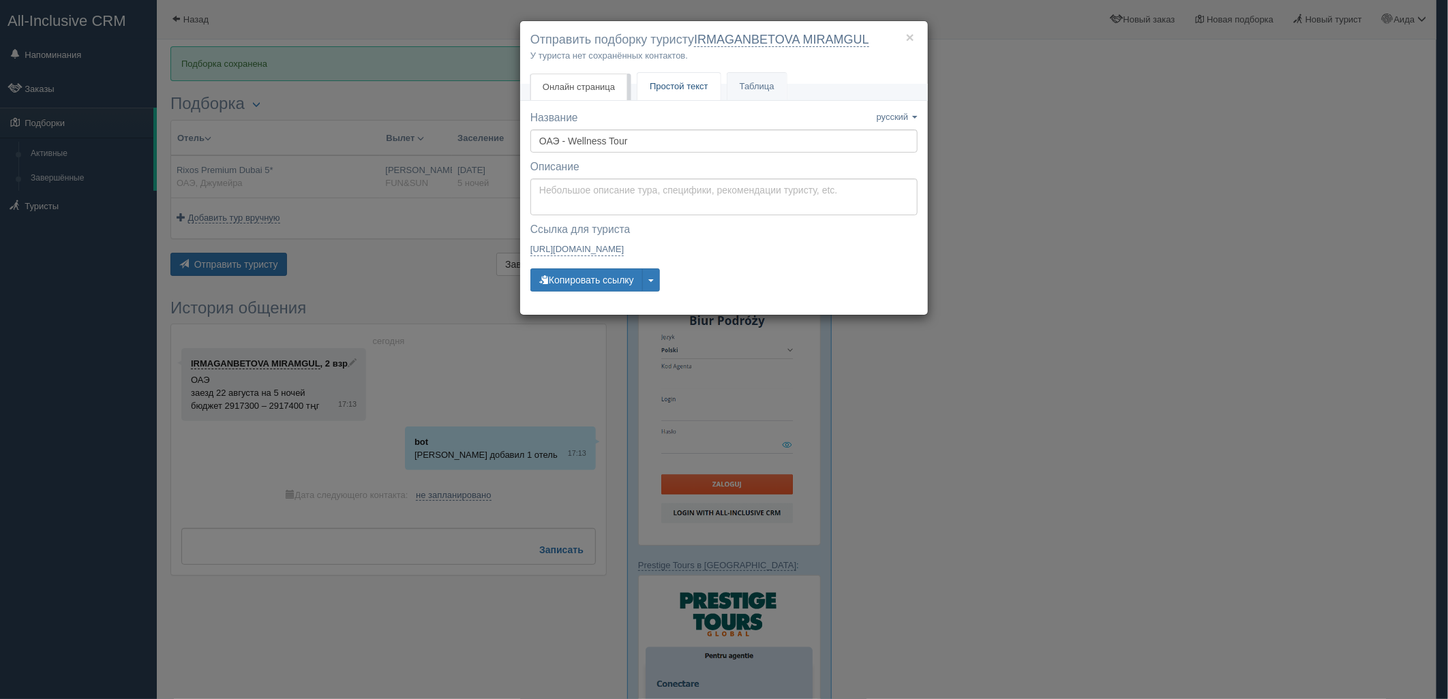
click at [655, 93] on link "Простой текст Текст" at bounding box center [678, 87] width 83 height 28
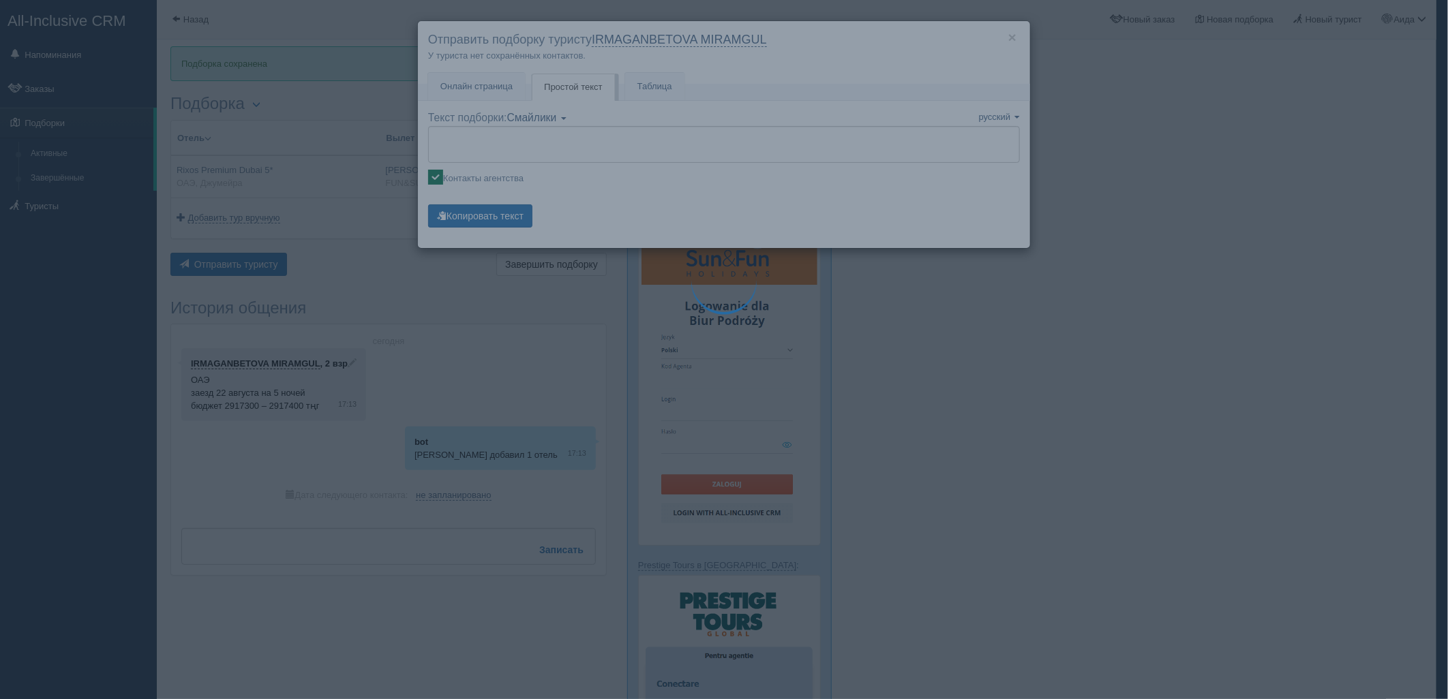
type textarea "🌞 Добрый день! Предлагаем Вам рассмотреть следующие варианты: 🌎 ОАЭ, Джумейра 🏩…"
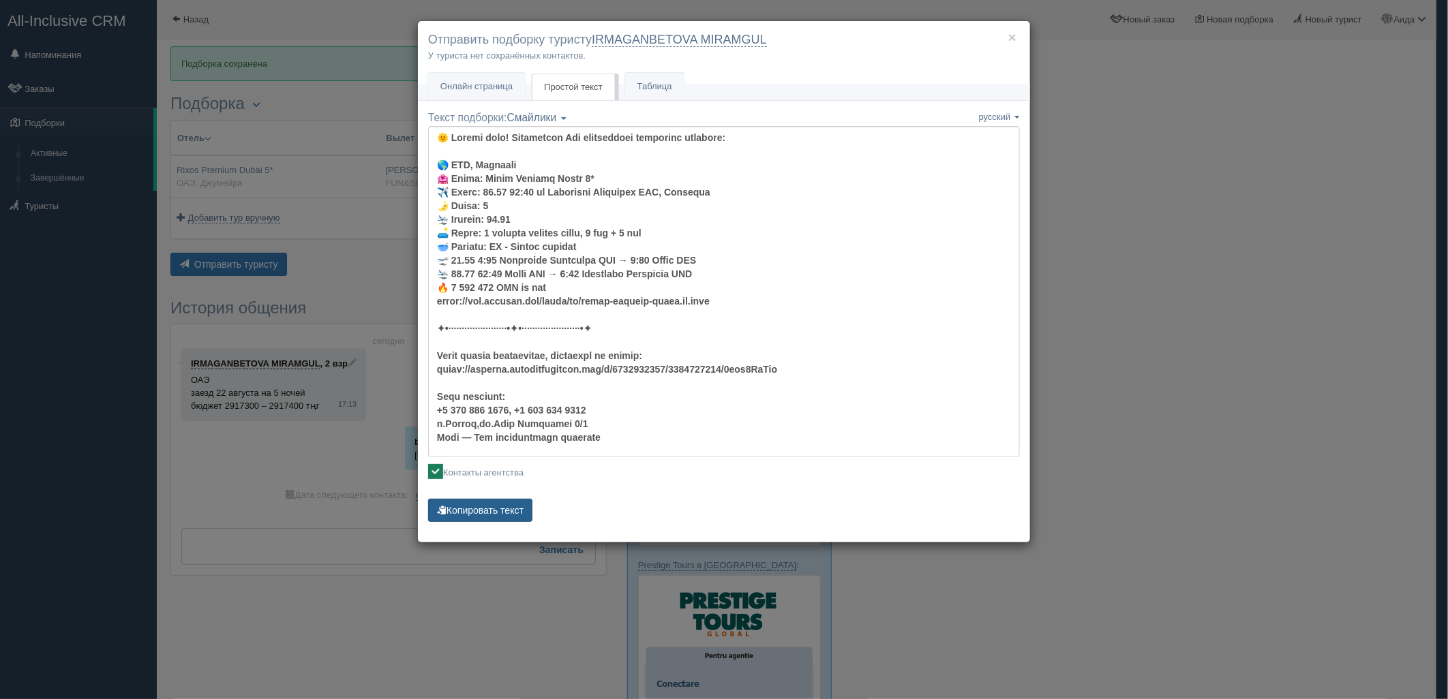
click at [515, 506] on button "Копировать текст" at bounding box center [480, 510] width 104 height 23
click at [1129, 335] on div "× Отправить подборку туристу IRMAGANBETOVA MIRAMGUL У туриста нет сохранённых к…" at bounding box center [724, 349] width 1448 height 699
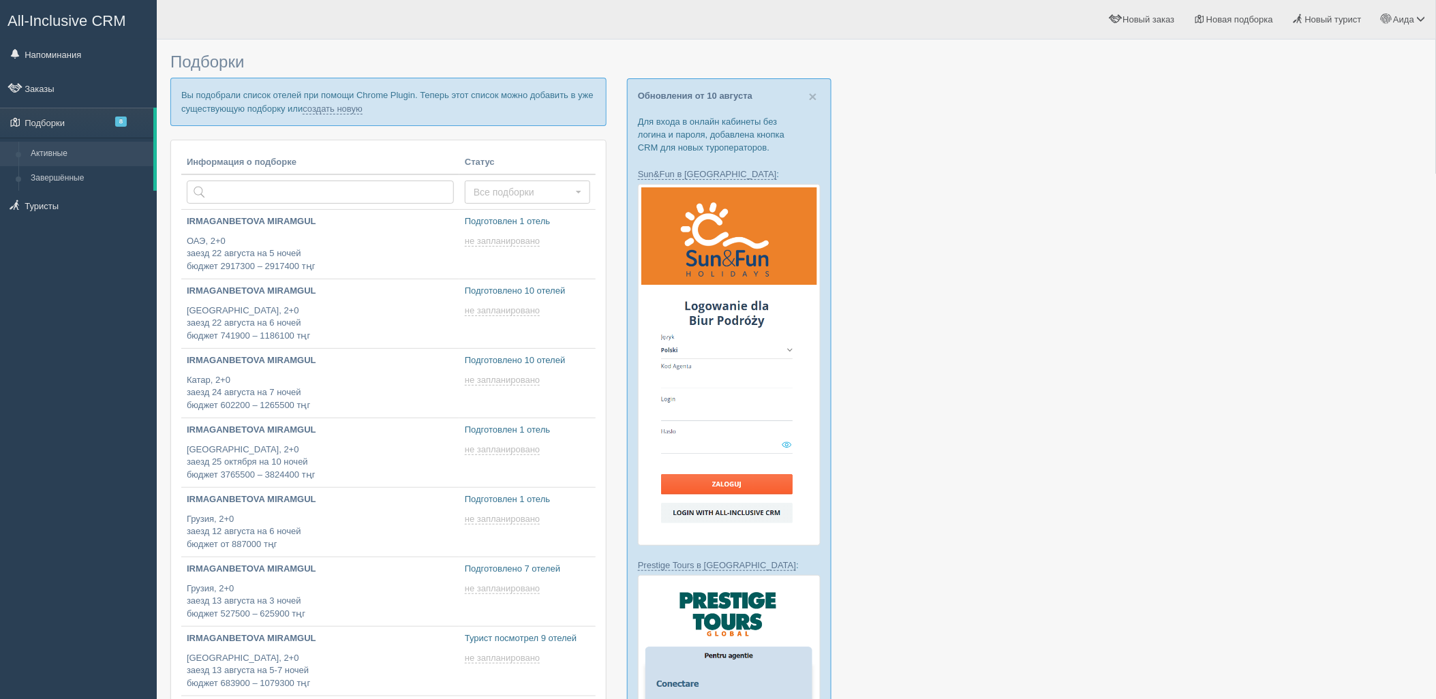
type input "[DATE] 18:10"
click at [329, 107] on link "создать новую" at bounding box center [333, 109] width 60 height 11
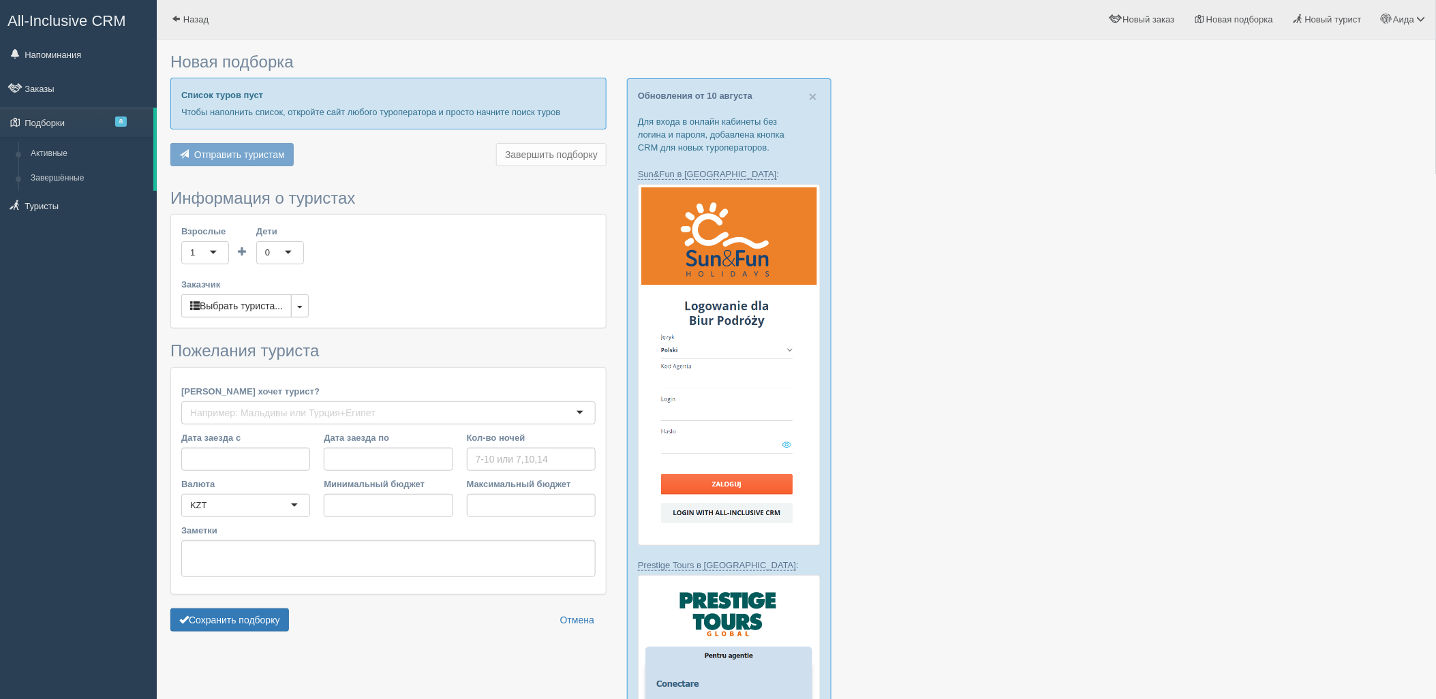
type input "7"
type input "1771600"
type input "2165300"
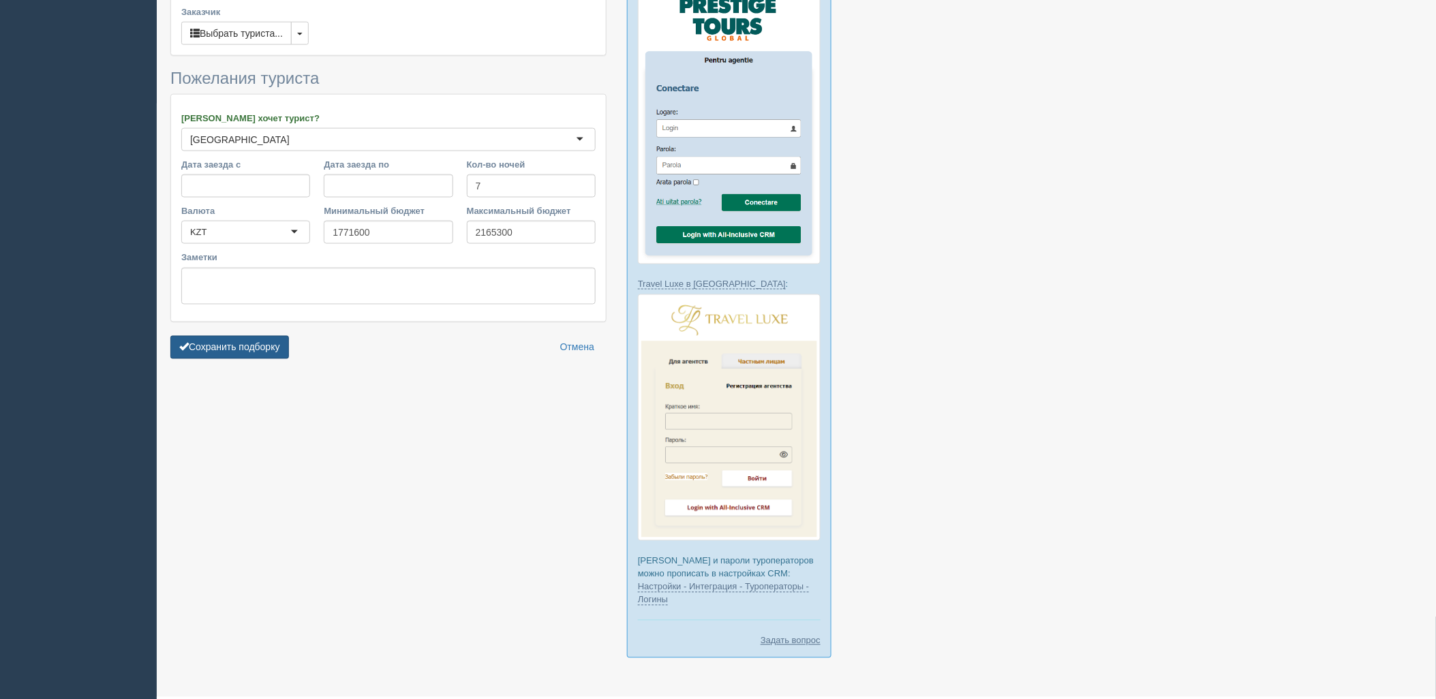
click at [258, 351] on button "Сохранить подборку" at bounding box center [229, 347] width 119 height 23
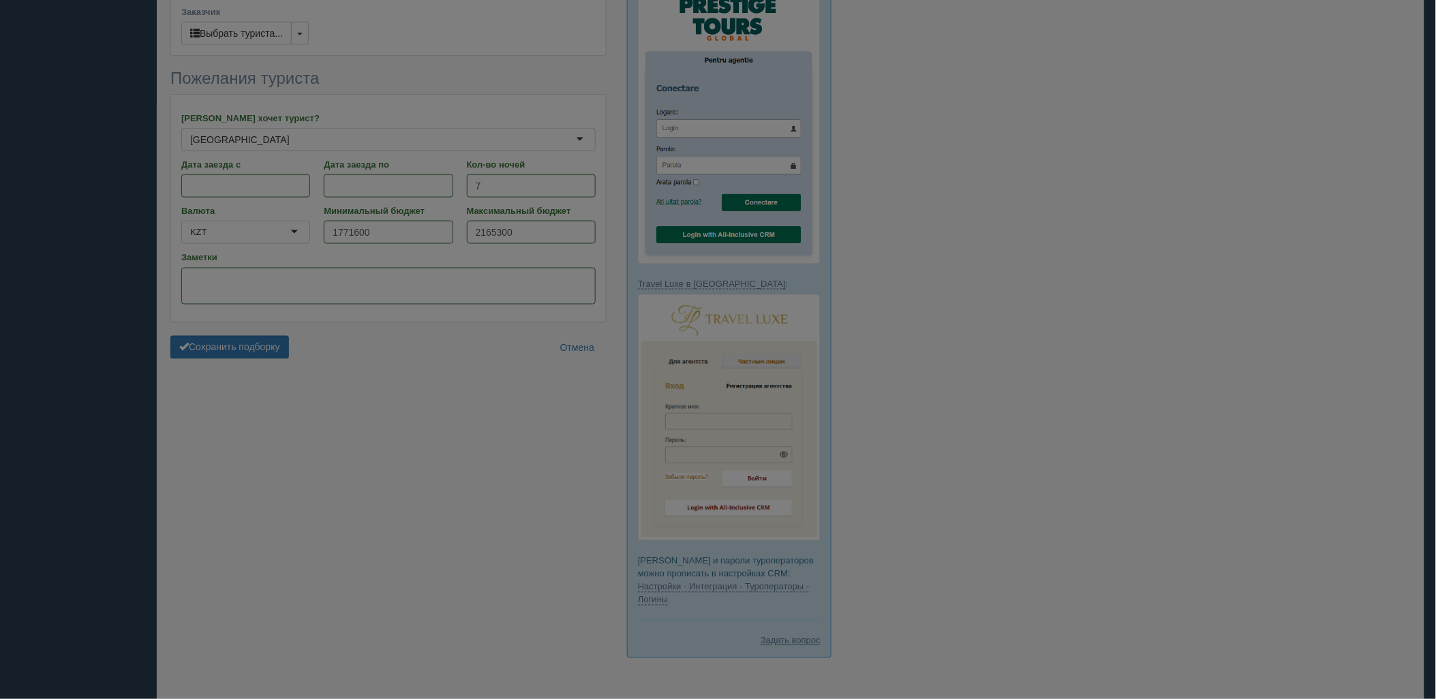
scroll to position [594, 0]
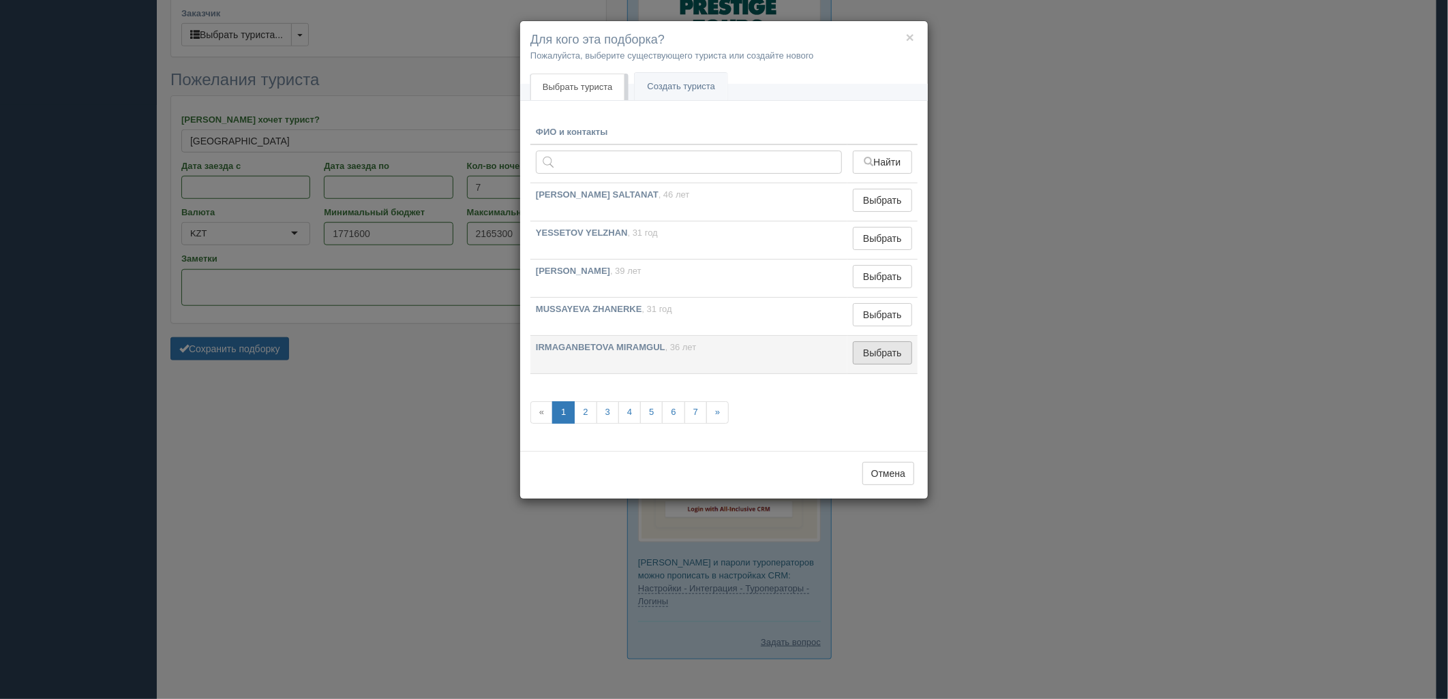
click at [894, 364] on button "Выбрать" at bounding box center [882, 352] width 59 height 23
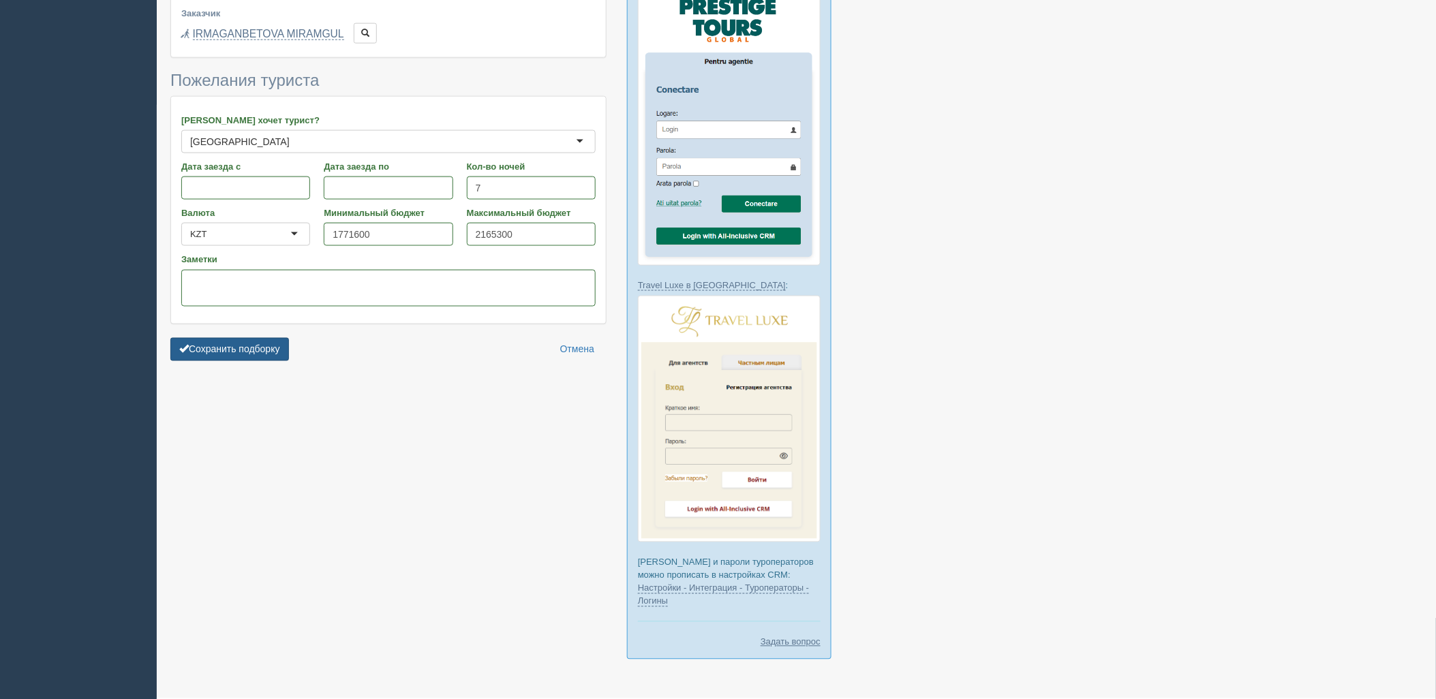
click at [172, 348] on button "Сохранить подборку" at bounding box center [229, 349] width 119 height 23
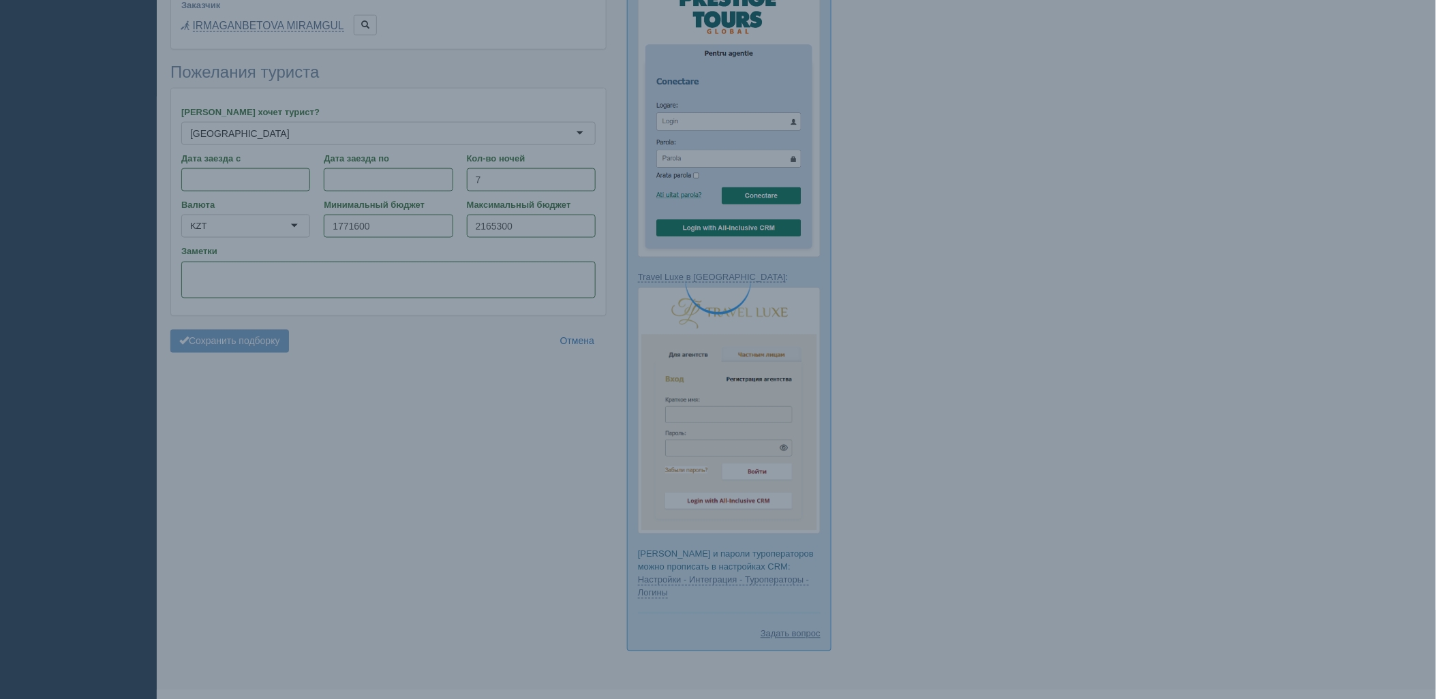
scroll to position [629, 0]
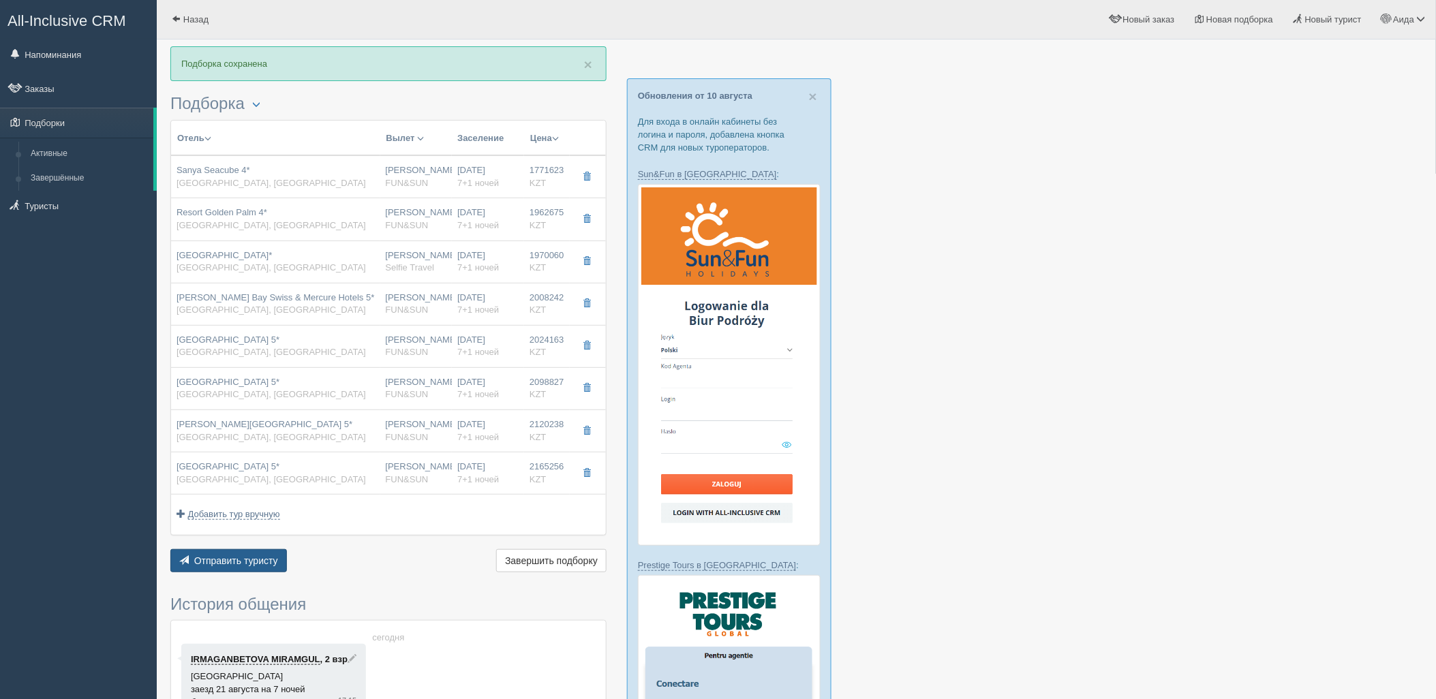
click at [241, 564] on span "Отправить туристу" at bounding box center [236, 560] width 84 height 11
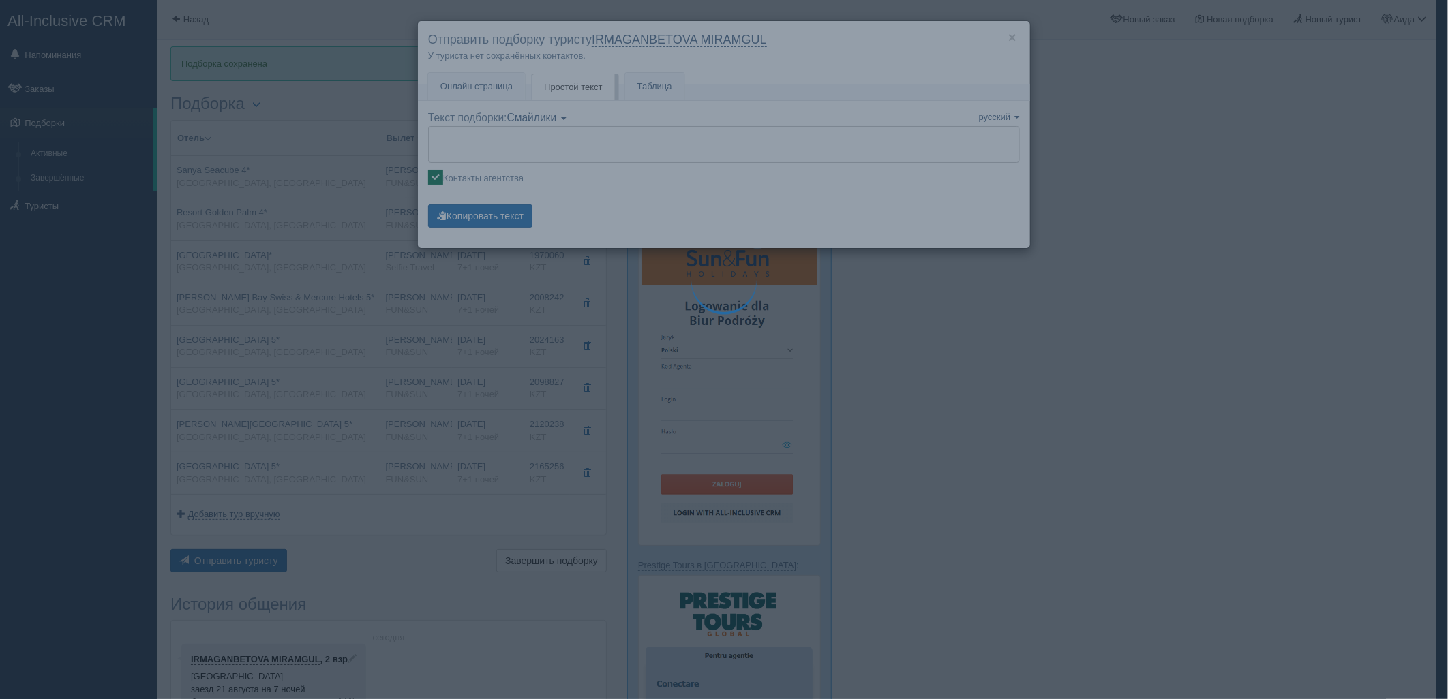
type textarea "🌞 Loremi dolo! Sitametcon Adi elitseddoei temporinc utlabore: 🌎 Etdol, Magna 🏩 …"
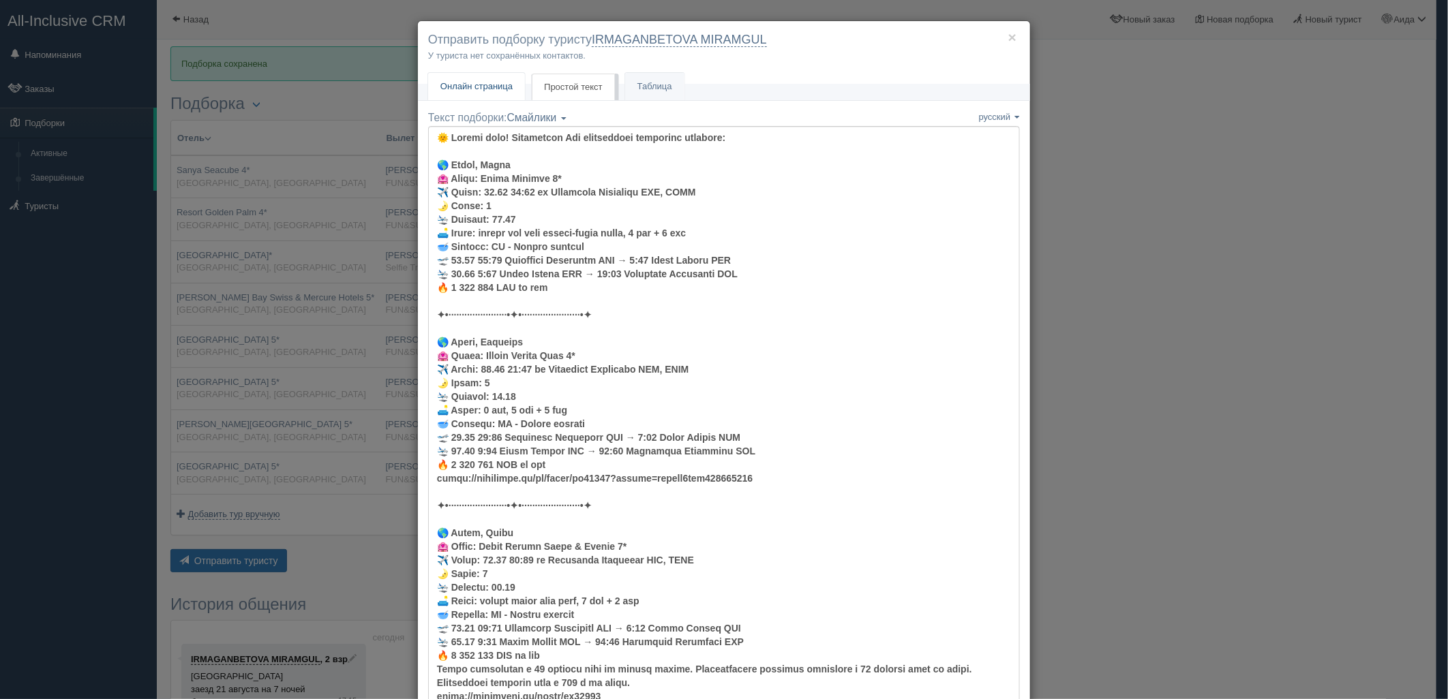
click at [467, 96] on link "Онлайн страница Онлайн" at bounding box center [476, 87] width 97 height 28
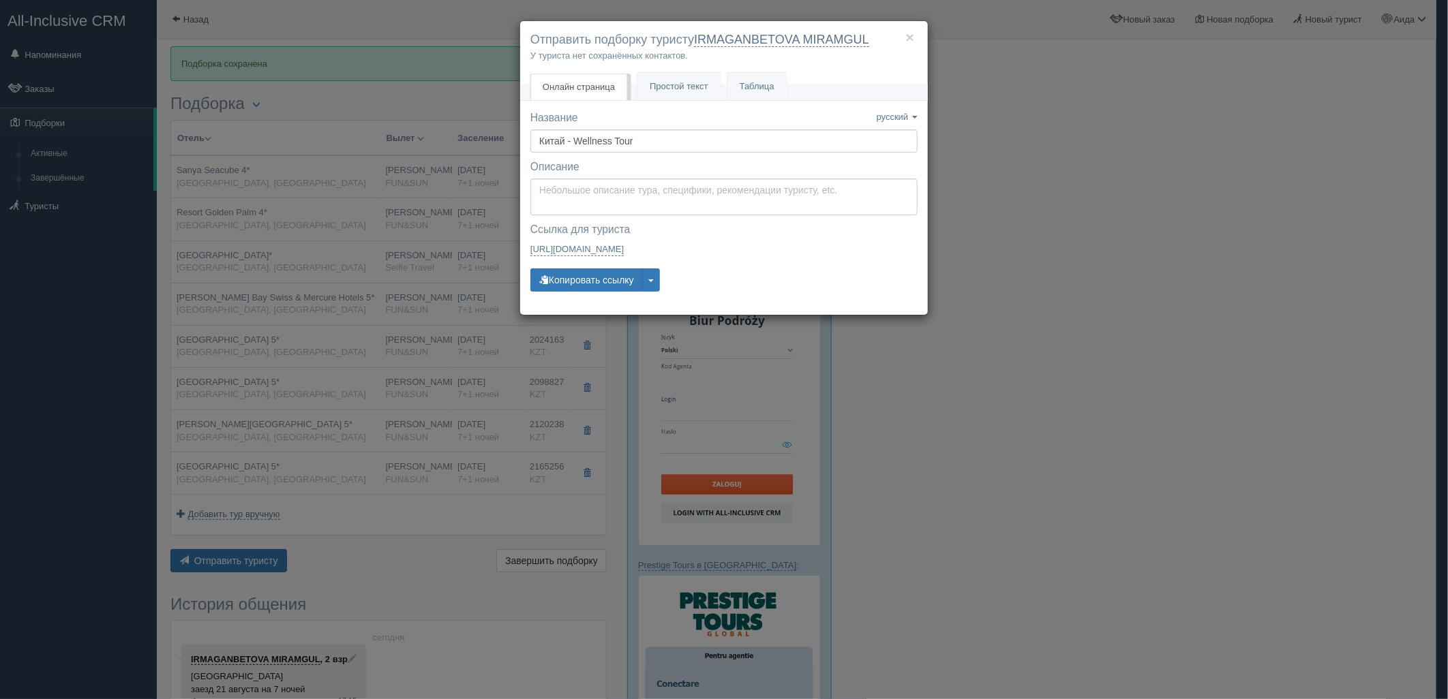
drag, startPoint x: 582, startPoint y: 273, endPoint x: 484, endPoint y: 187, distance: 130.0
click at [581, 273] on button "Копировать ссылку" at bounding box center [586, 280] width 112 height 23
drag, startPoint x: 1160, startPoint y: 215, endPoint x: 1153, endPoint y: 207, distance: 10.6
click at [1161, 215] on div "× Отправить подборку туристу IRMAGANBETOVA MIRAMGUL У туриста нет сохранённых к…" at bounding box center [724, 349] width 1448 height 699
